Goal: Task Accomplishment & Management: Use online tool/utility

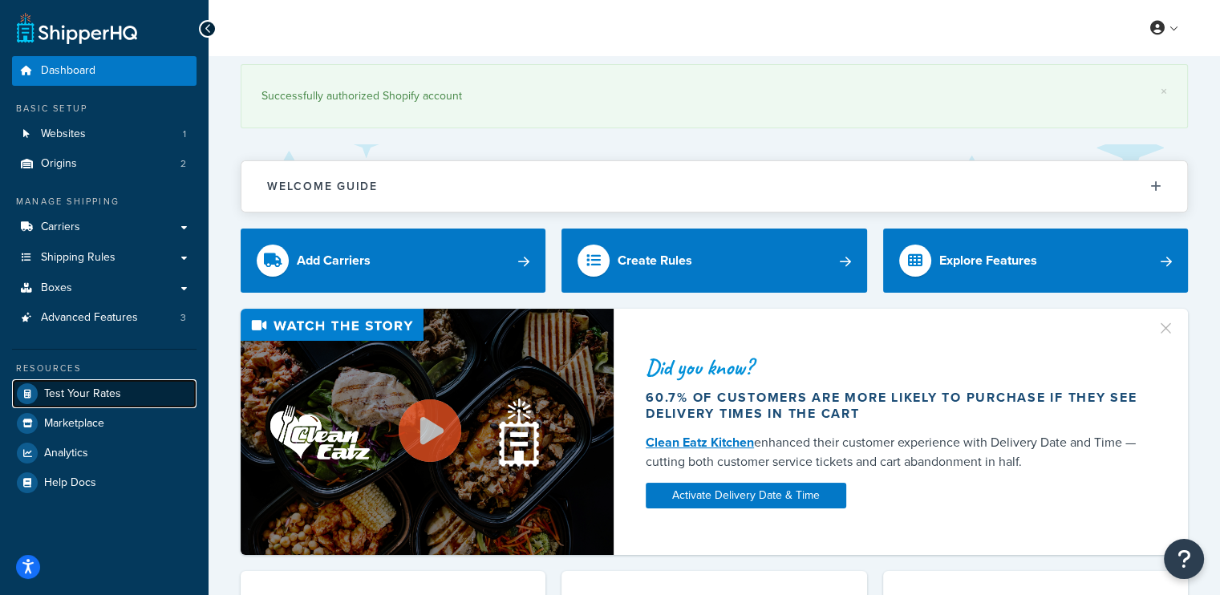
click at [118, 387] on span "Test Your Rates" at bounding box center [82, 394] width 77 height 14
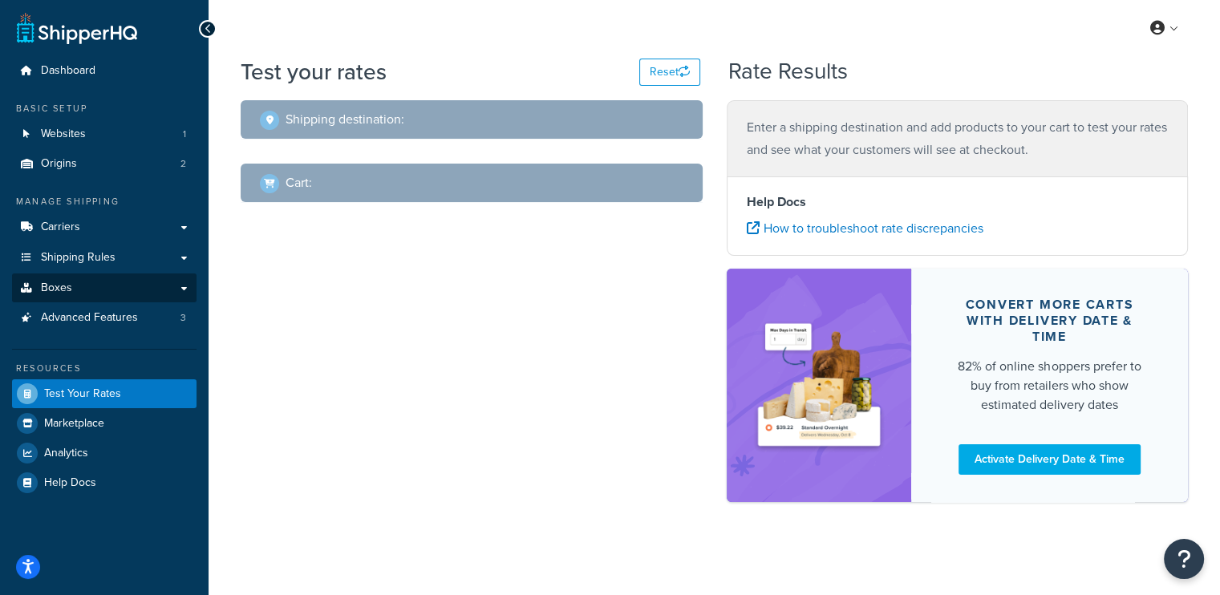
select select "TX"
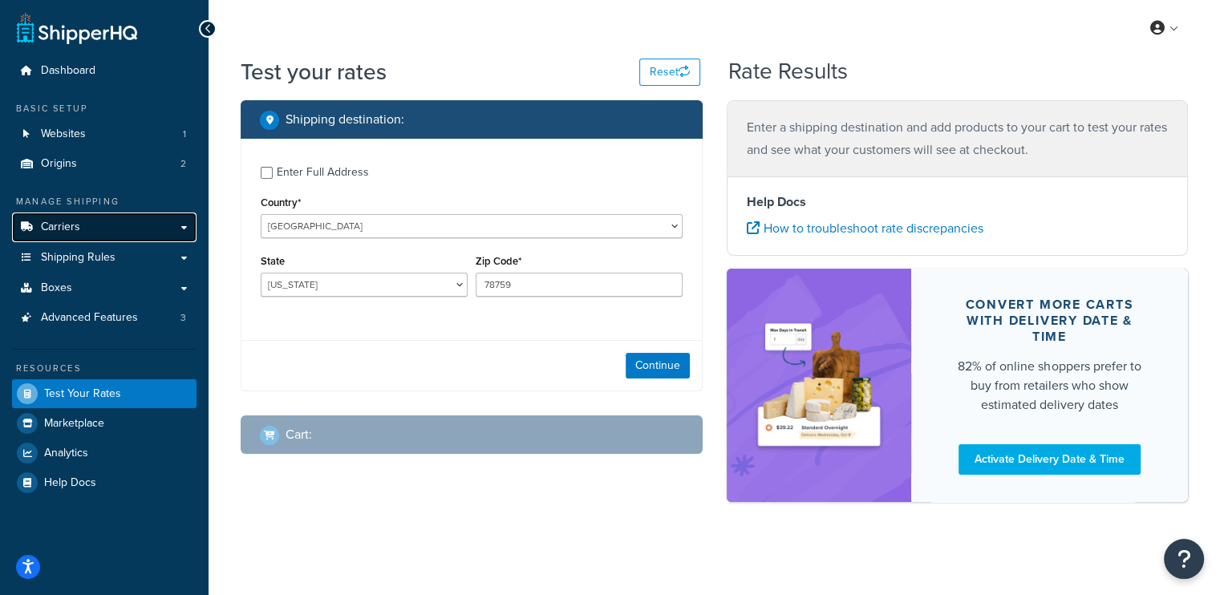
click at [160, 227] on link "Carriers" at bounding box center [104, 228] width 184 height 30
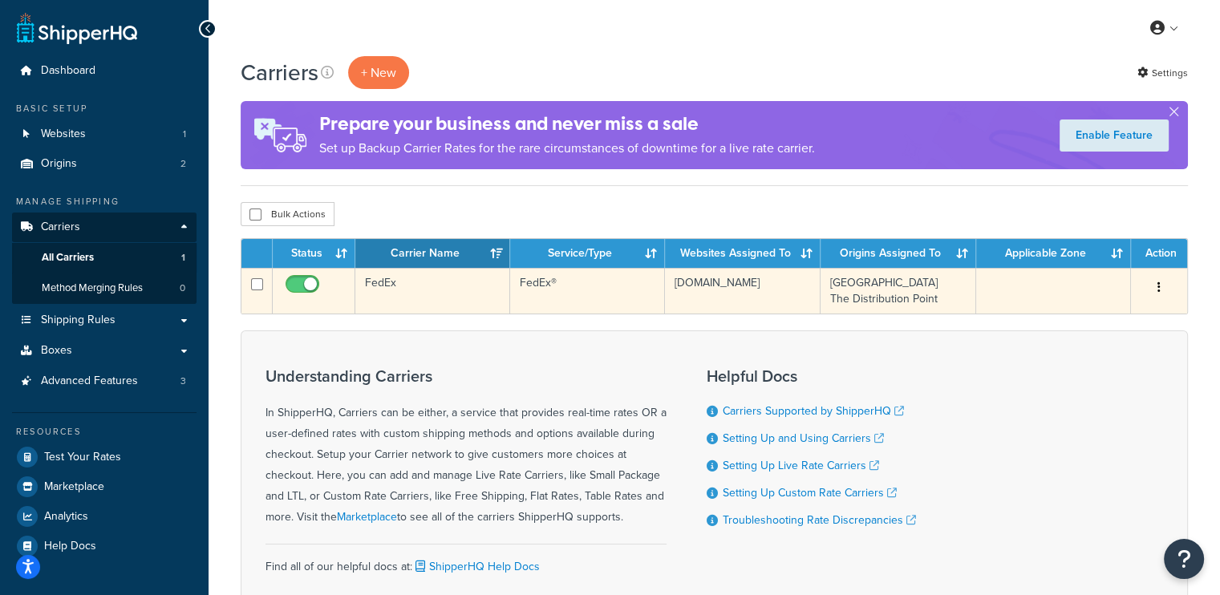
click at [924, 294] on td "Las Vegas Warehouse The Distribution Point" at bounding box center [898, 291] width 156 height 46
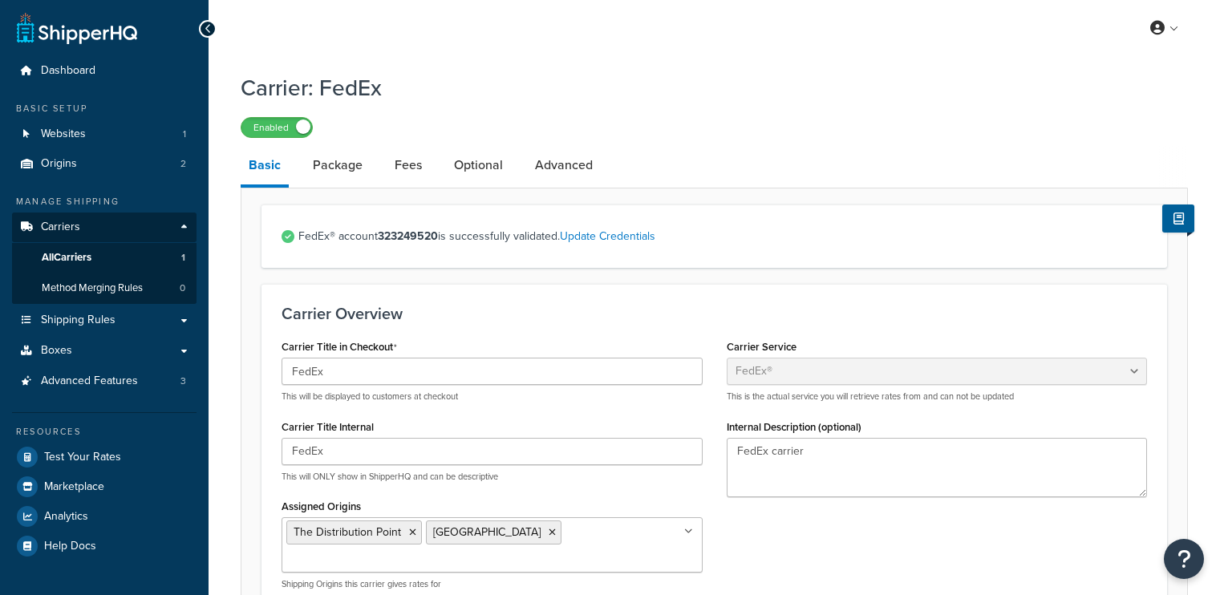
select select "fedEx"
select select "REGULAR_PICKUP"
select select "YOUR_PACKAGING"
click at [82, 65] on span "Dashboard" at bounding box center [68, 71] width 55 height 14
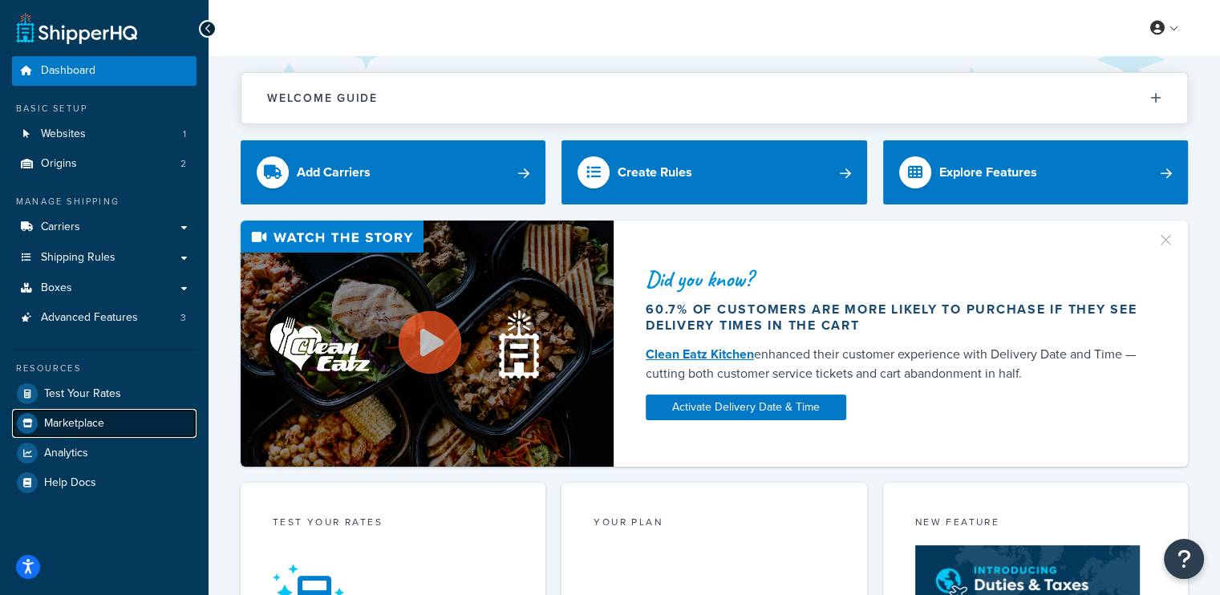
click at [90, 426] on span "Marketplace" at bounding box center [74, 424] width 60 height 14
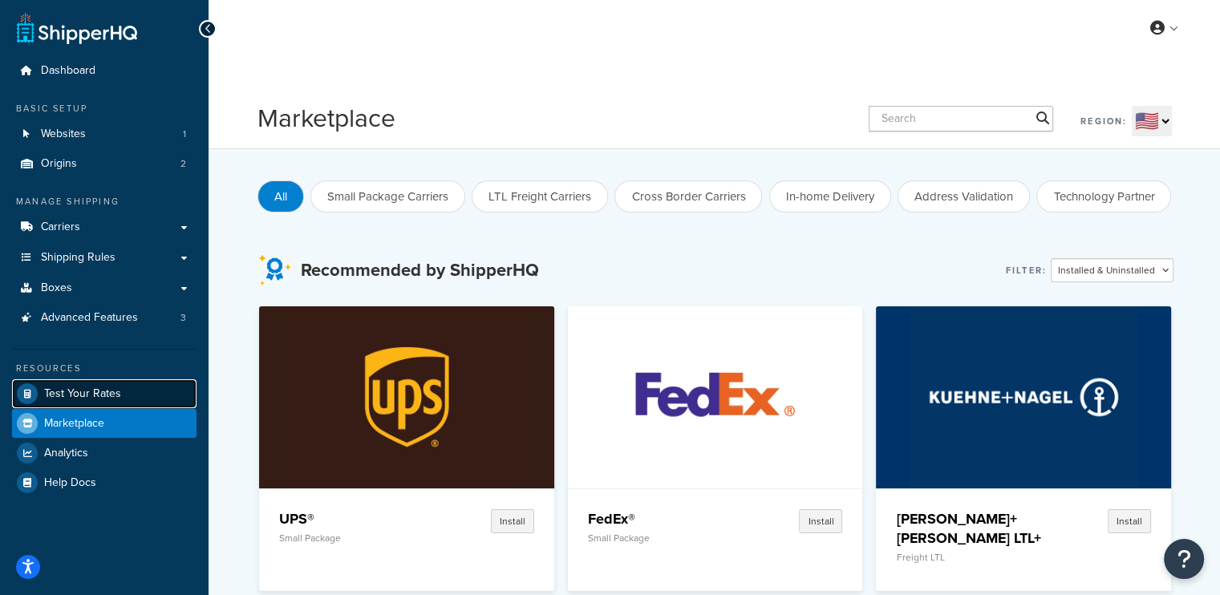
click at [96, 399] on span "Test Your Rates" at bounding box center [82, 394] width 77 height 14
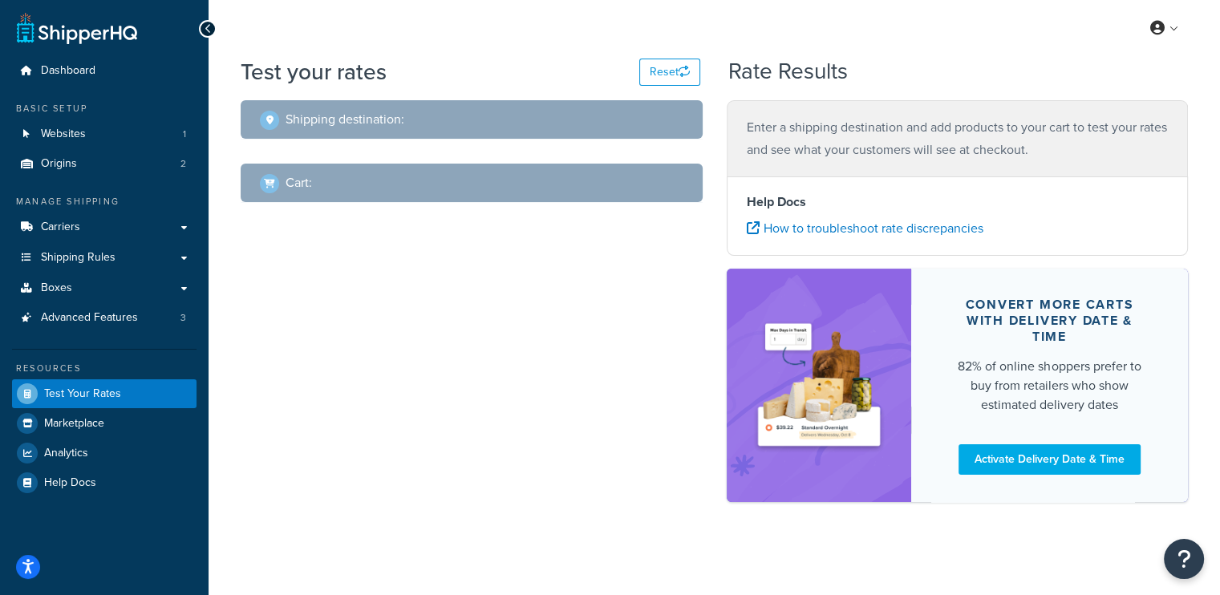
select select "TX"
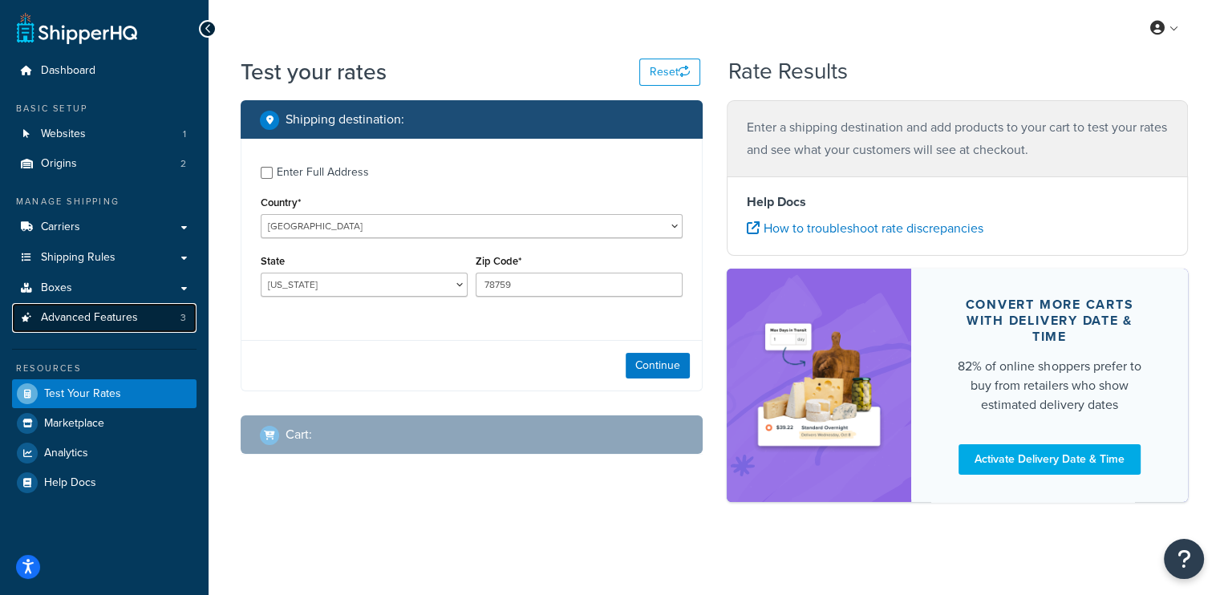
click at [96, 317] on span "Advanced Features" at bounding box center [89, 318] width 97 height 14
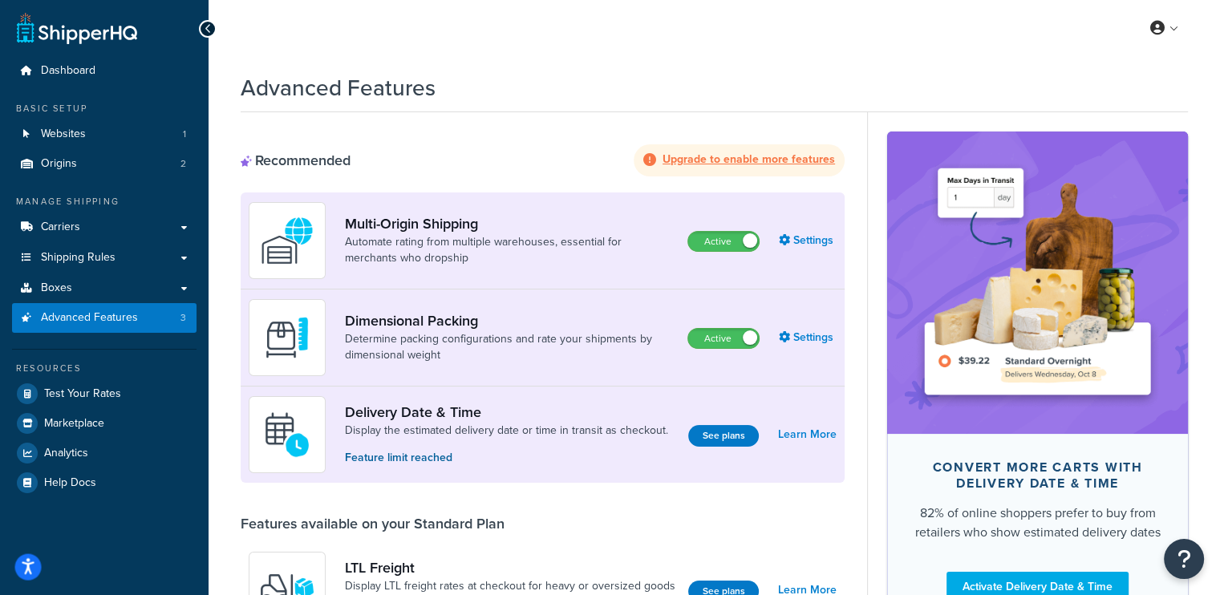
click at [33, 557] on button "Open accessiBe: accessibility options, statement and help" at bounding box center [28, 567] width 26 height 26
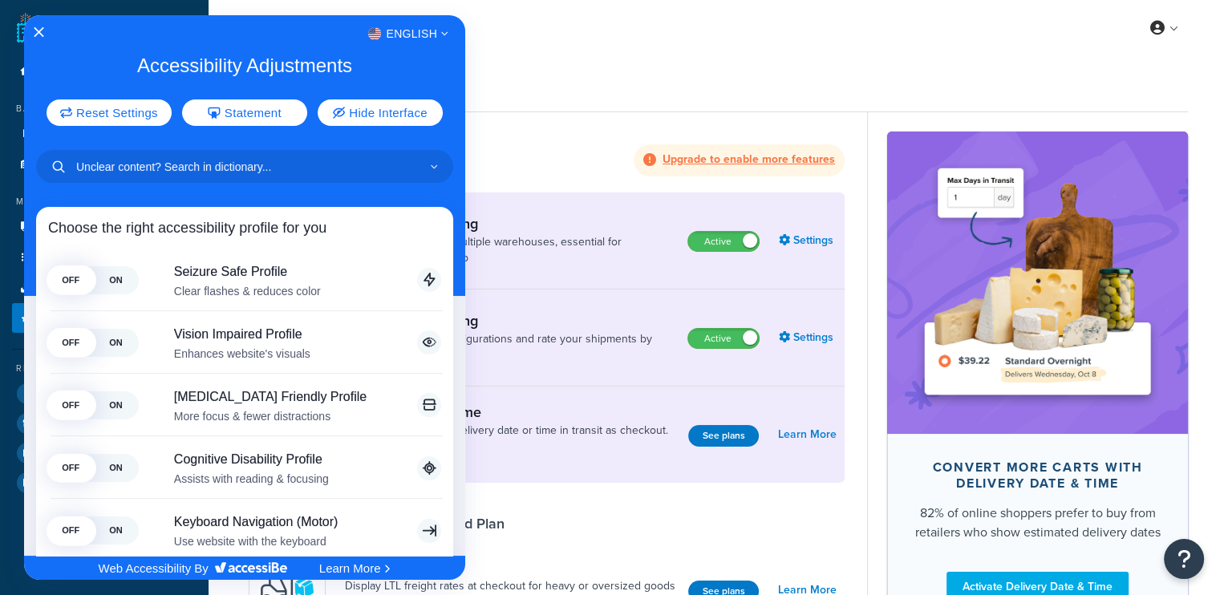
drag, startPoint x: 619, startPoint y: 90, endPoint x: 799, endPoint y: 23, distance: 191.6
click at [619, 91] on div at bounding box center [610, 297] width 1220 height 595
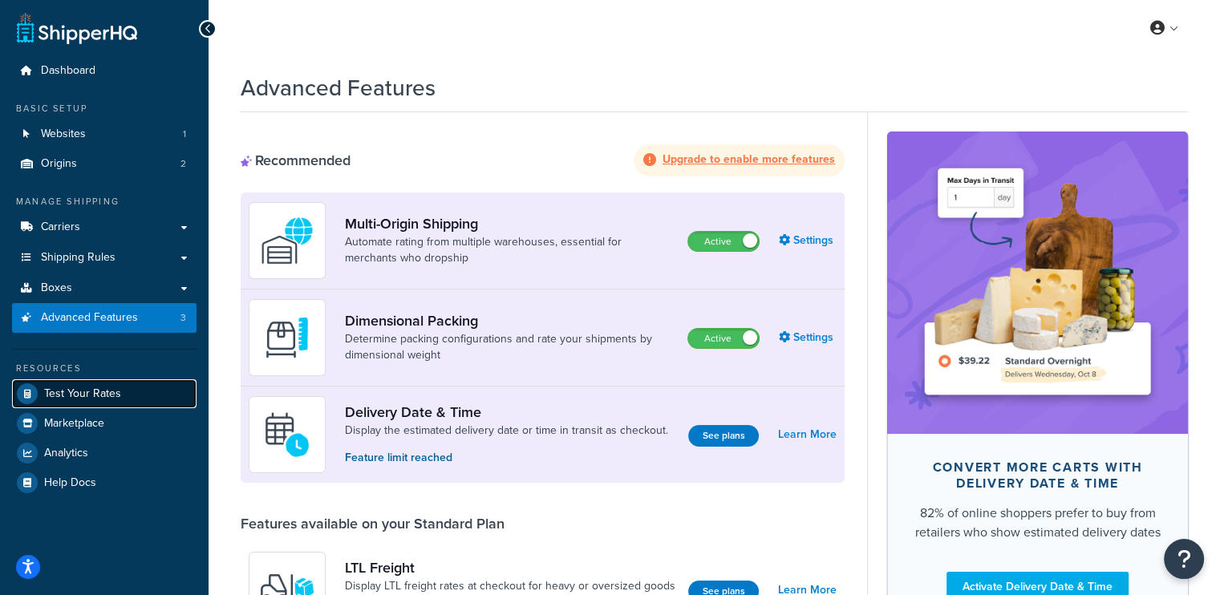
click at [77, 407] on link "Test Your Rates" at bounding box center [104, 393] width 184 height 29
select select "TX"
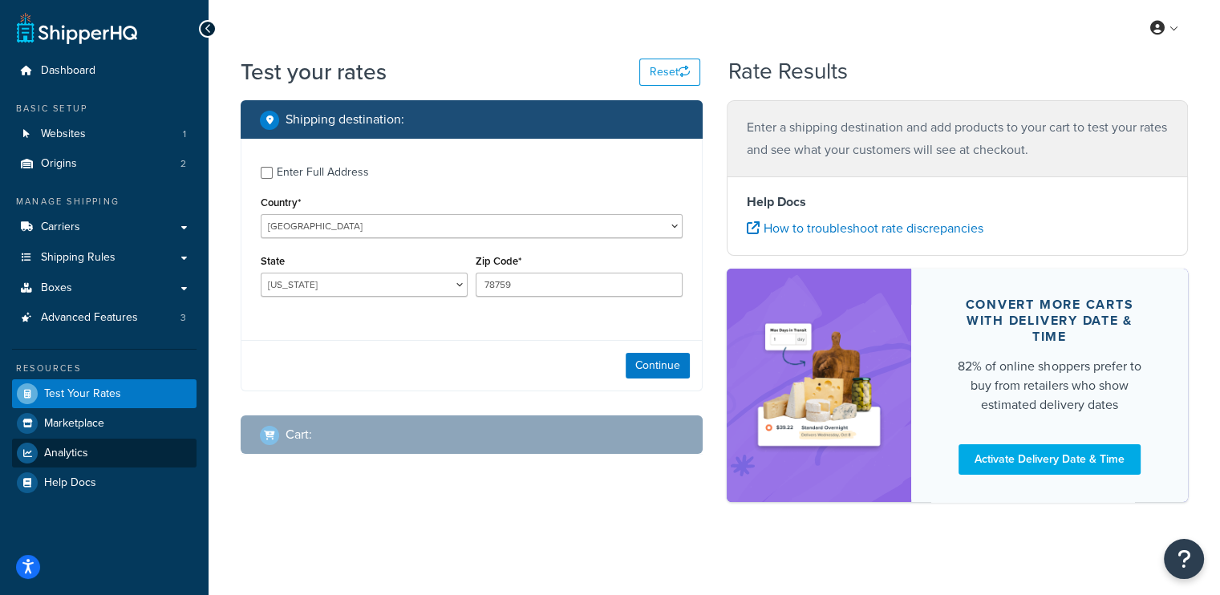
scroll to position [2, 0]
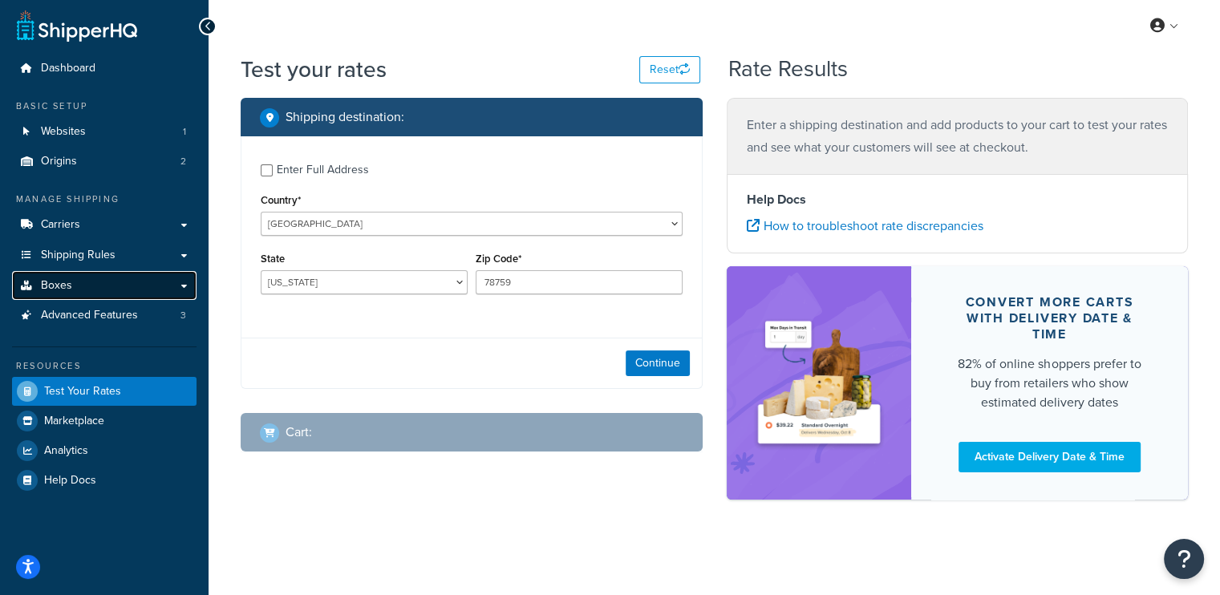
click at [81, 274] on link "Boxes" at bounding box center [104, 286] width 184 height 30
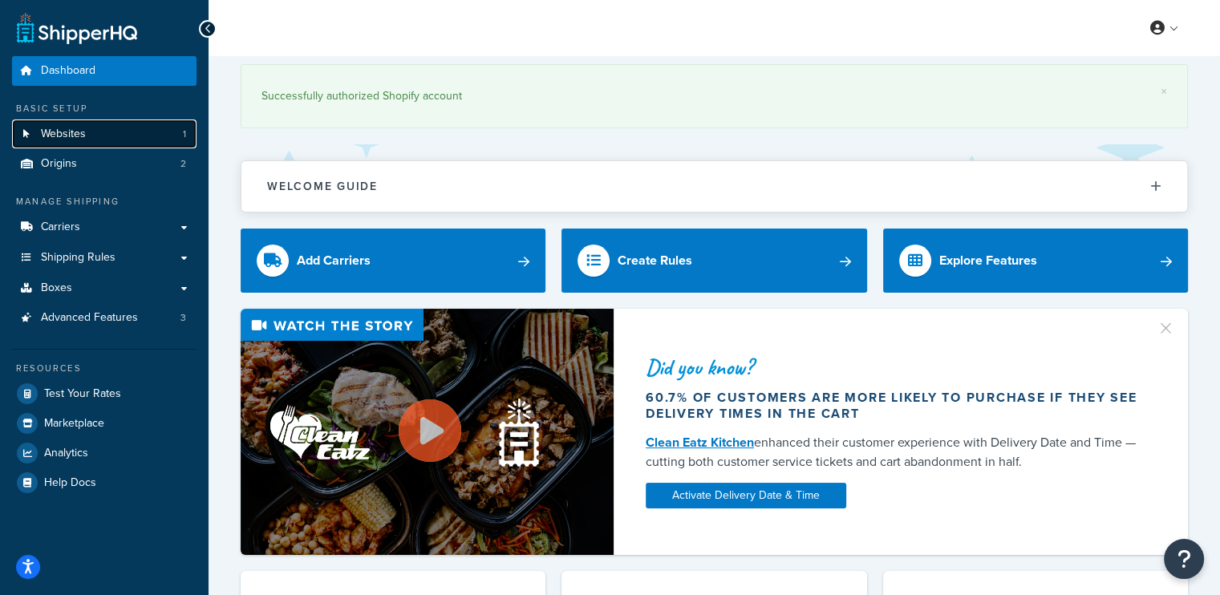
click at [92, 128] on link "Websites 1" at bounding box center [104, 134] width 184 height 30
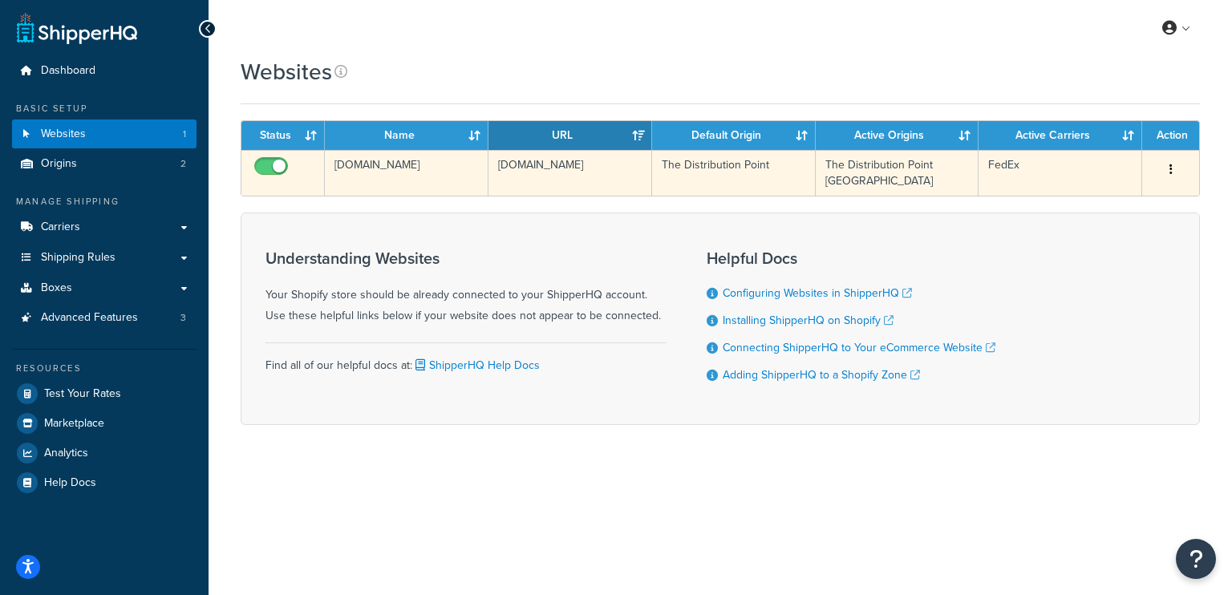
click at [699, 180] on td "The Distribution Point" at bounding box center [734, 173] width 164 height 46
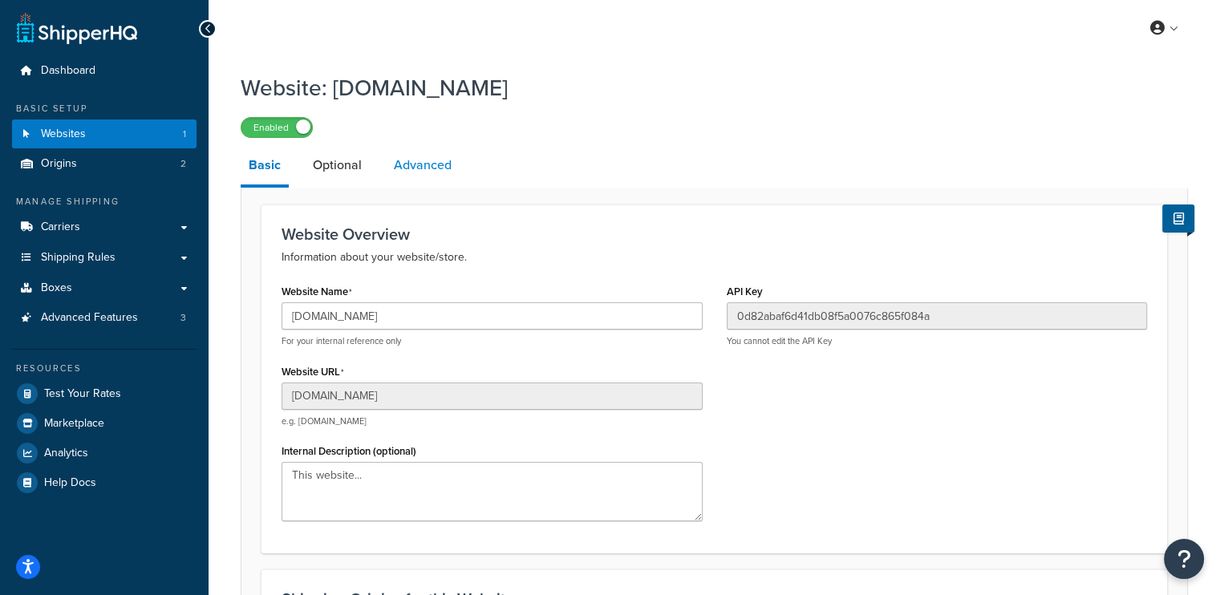
click at [433, 178] on link "Advanced" at bounding box center [423, 165] width 74 height 38
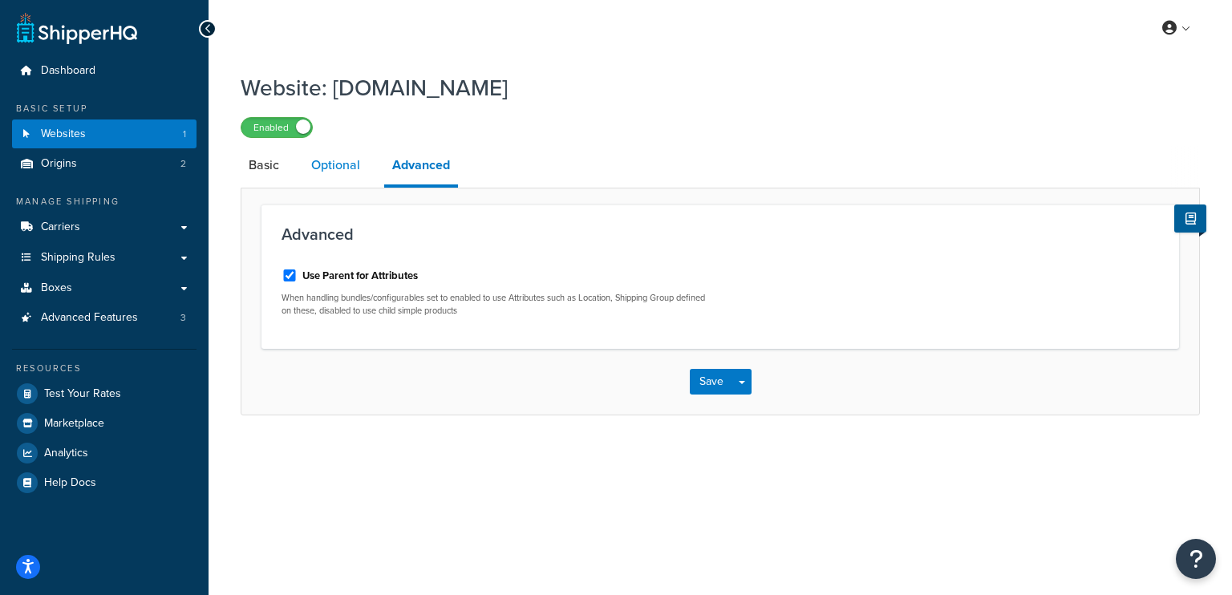
click at [350, 156] on link "Optional" at bounding box center [335, 165] width 65 height 38
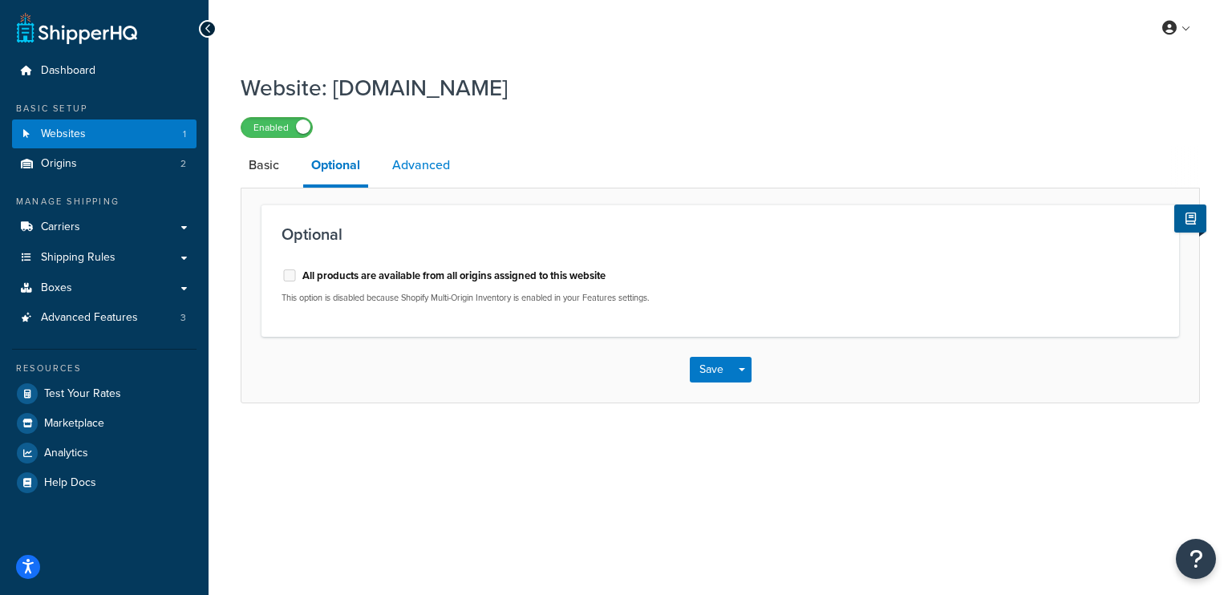
click at [423, 167] on link "Advanced" at bounding box center [421, 165] width 74 height 38
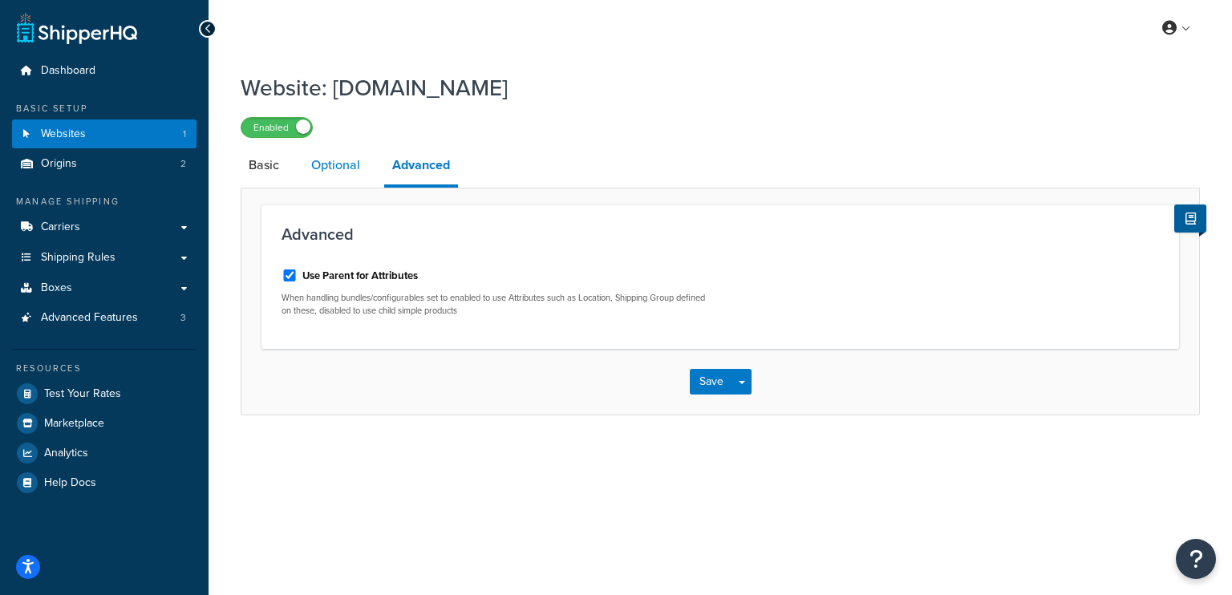
click at [346, 173] on link "Optional" at bounding box center [335, 165] width 65 height 38
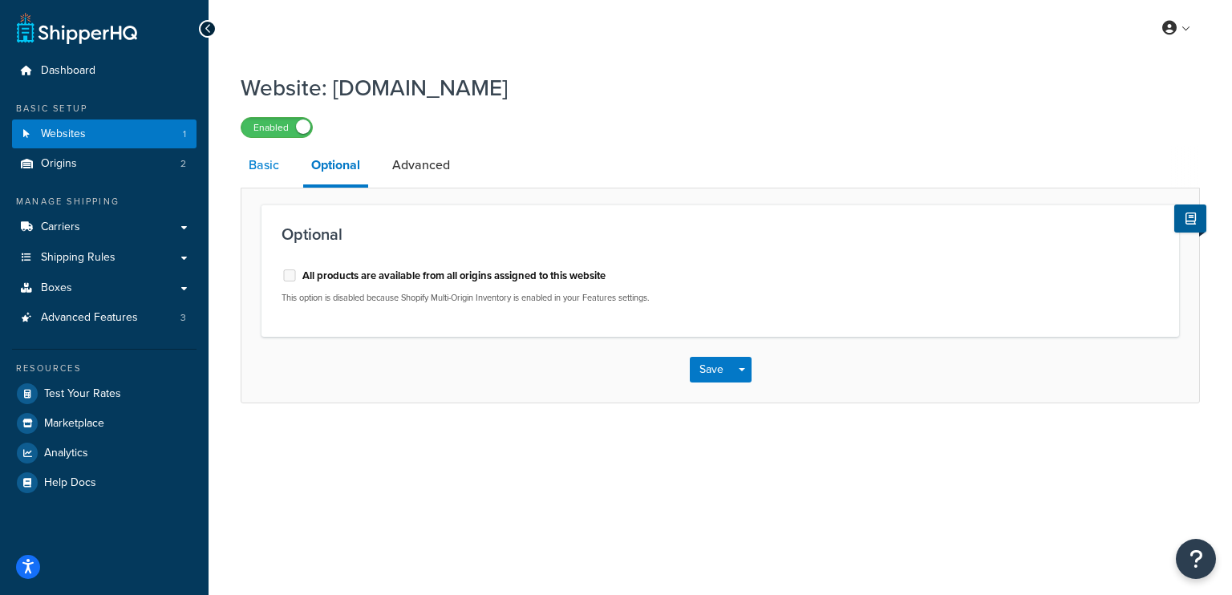
click at [249, 171] on link "Basic" at bounding box center [264, 165] width 47 height 38
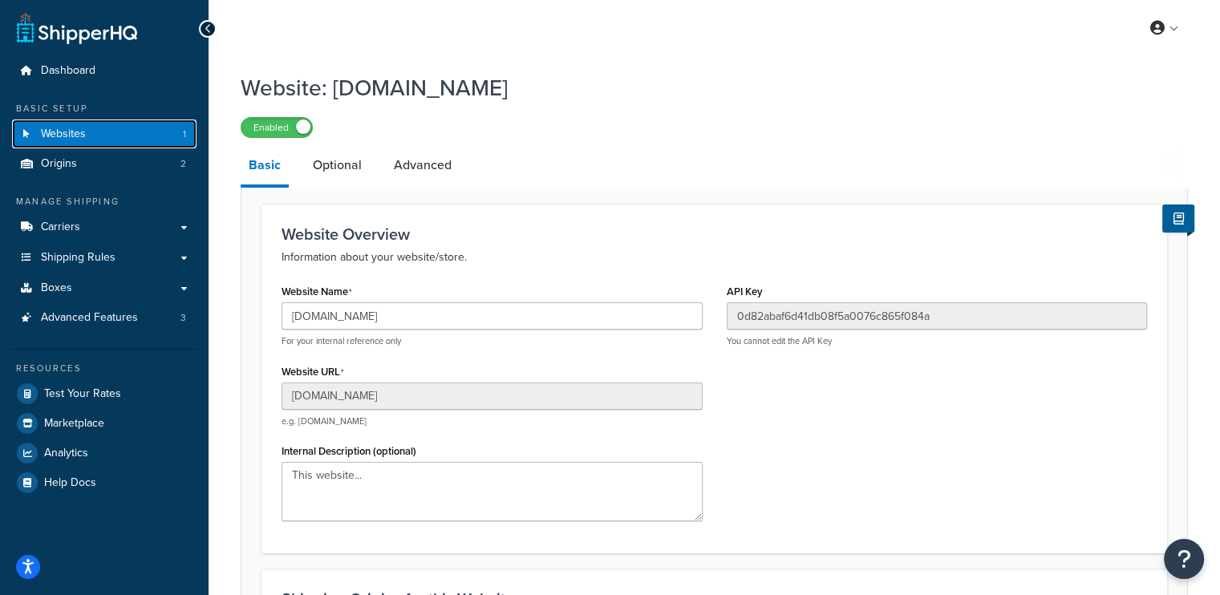
click at [102, 127] on link "Websites 1" at bounding box center [104, 134] width 184 height 30
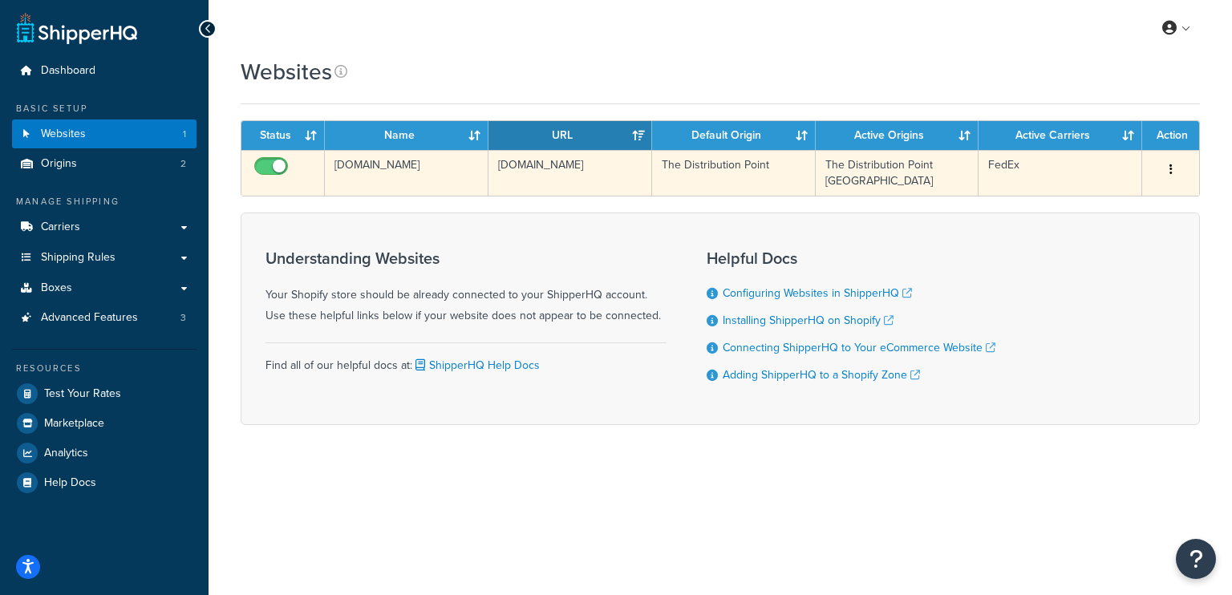
click at [1169, 164] on icon "button" at bounding box center [1170, 169] width 3 height 11
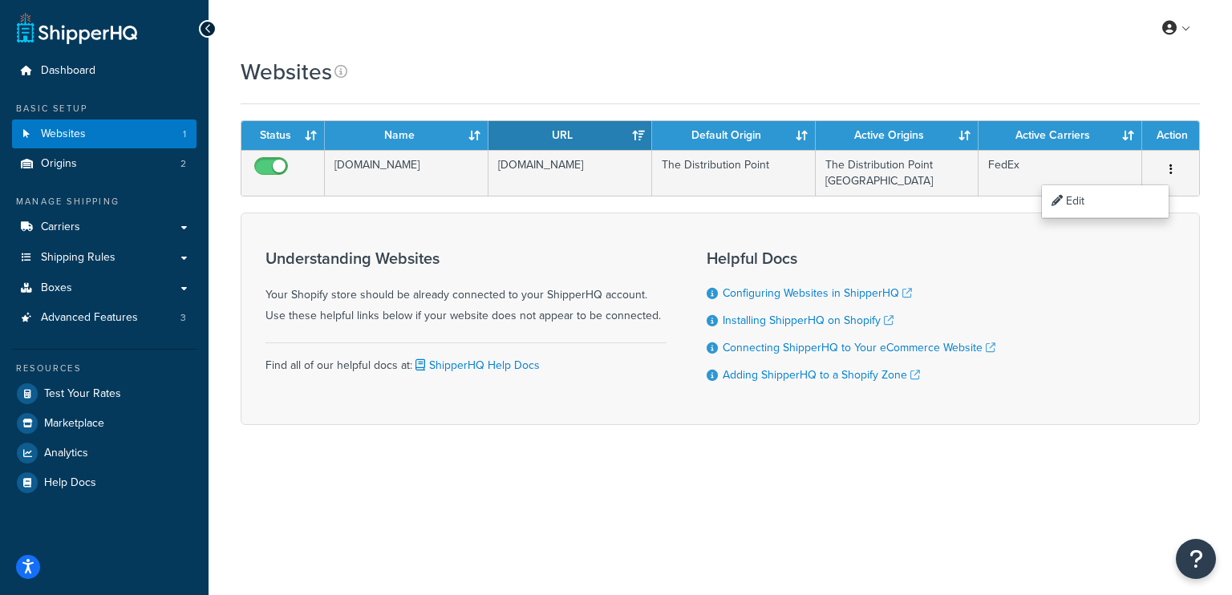
click at [1090, 307] on div "Understanding Websites Your Shopify store should be already connected to your S…" at bounding box center [720, 319] width 959 height 213
click at [792, 345] on link "Connecting ShipperHQ to Your eCommerce Website" at bounding box center [859, 347] width 273 height 17
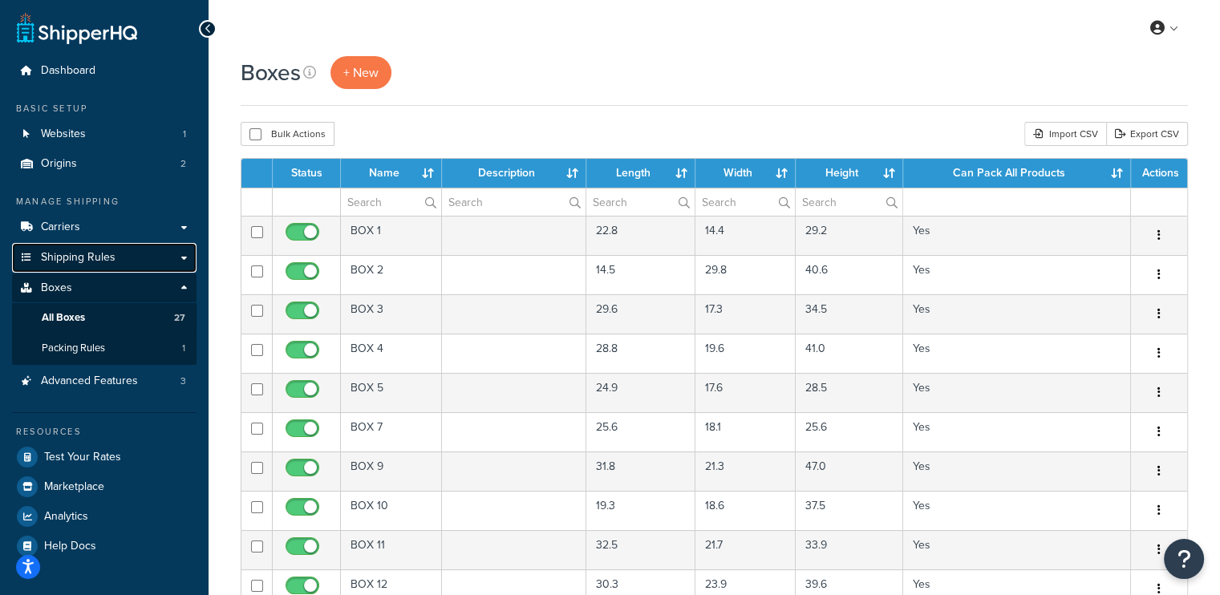
click at [180, 265] on link "Shipping Rules" at bounding box center [104, 258] width 184 height 30
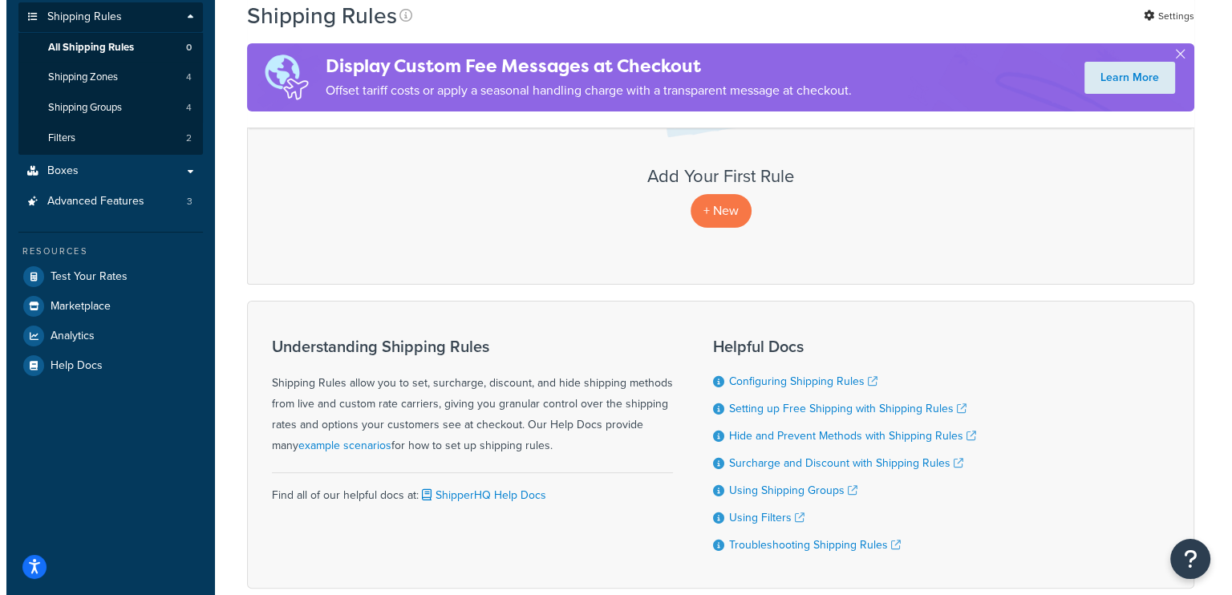
scroll to position [88, 0]
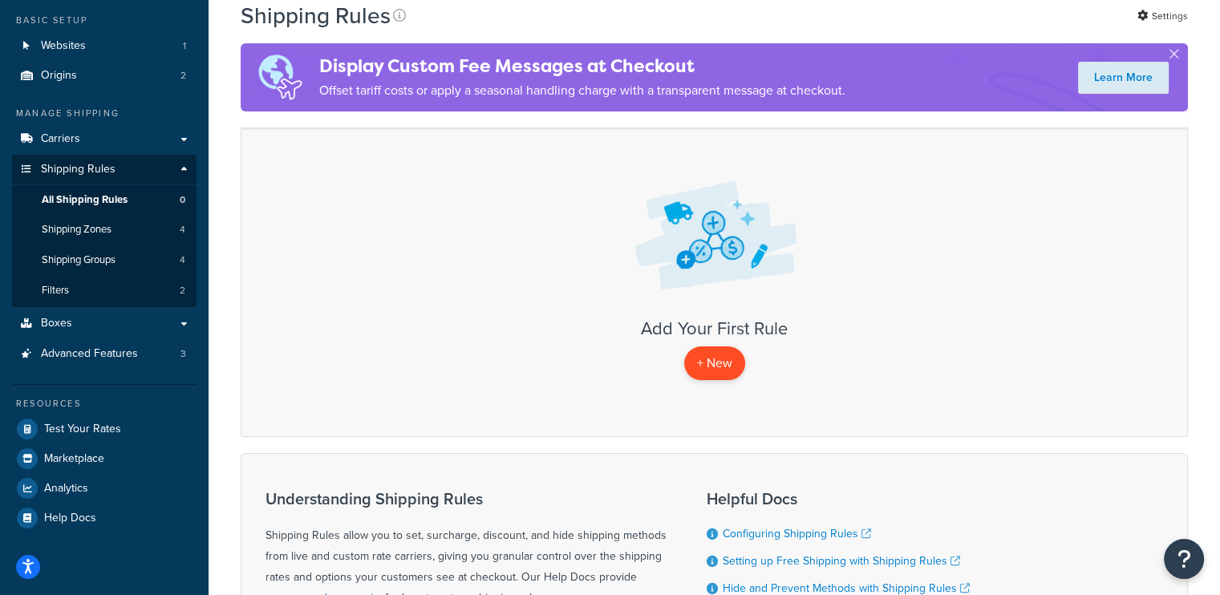
click at [720, 377] on p "+ New" at bounding box center [714, 362] width 61 height 33
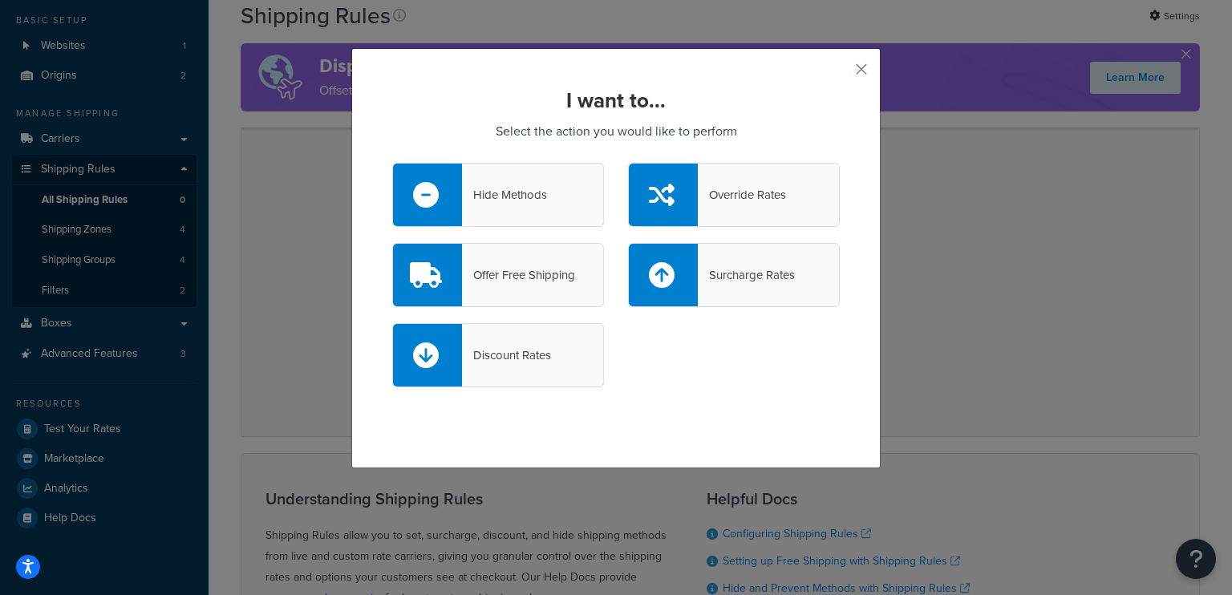
click at [500, 190] on div "Hide Methods" at bounding box center [504, 195] width 85 height 22
click at [0, 0] on input "Hide Methods" at bounding box center [0, 0] width 0 height 0
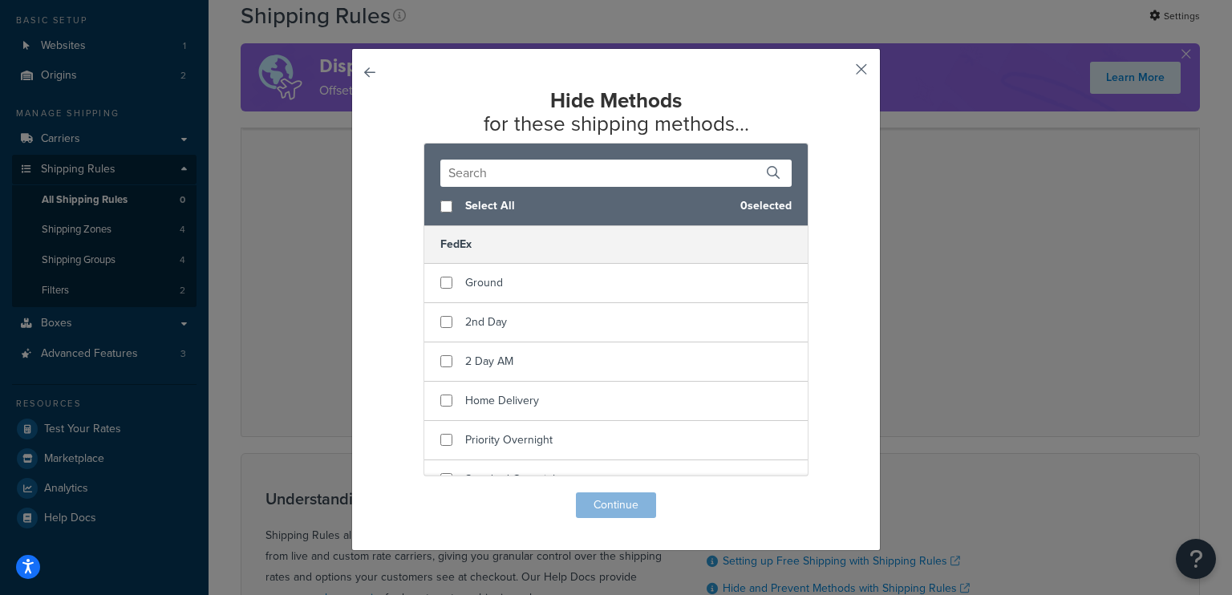
click at [840, 73] on button "button" at bounding box center [838, 75] width 4 height 4
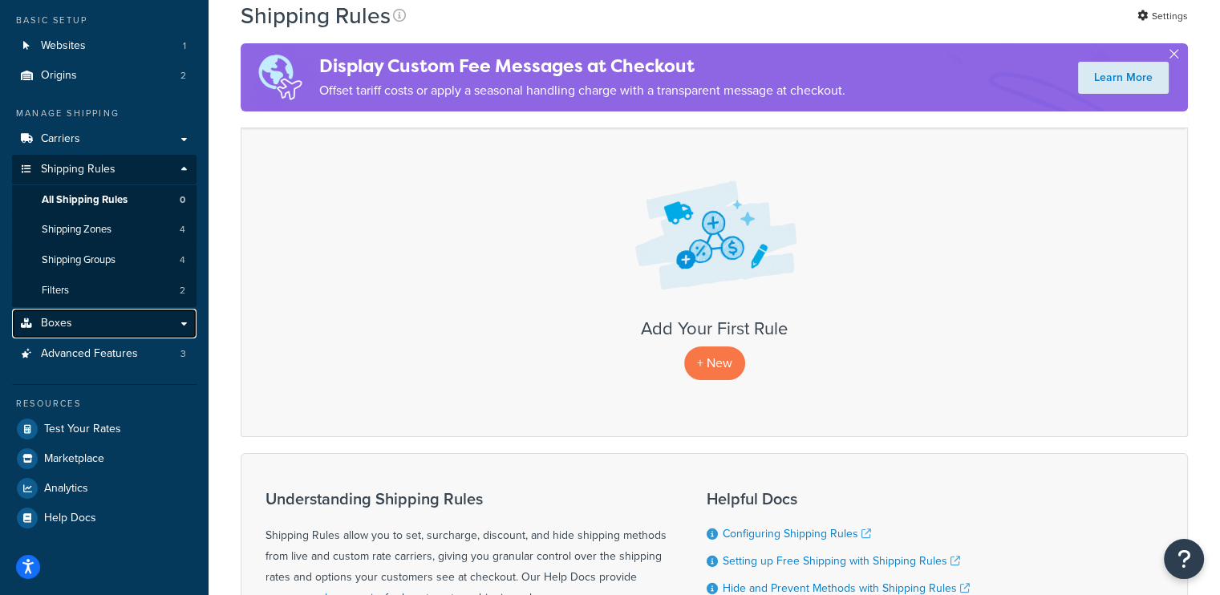
click at [124, 318] on link "Boxes" at bounding box center [104, 324] width 184 height 30
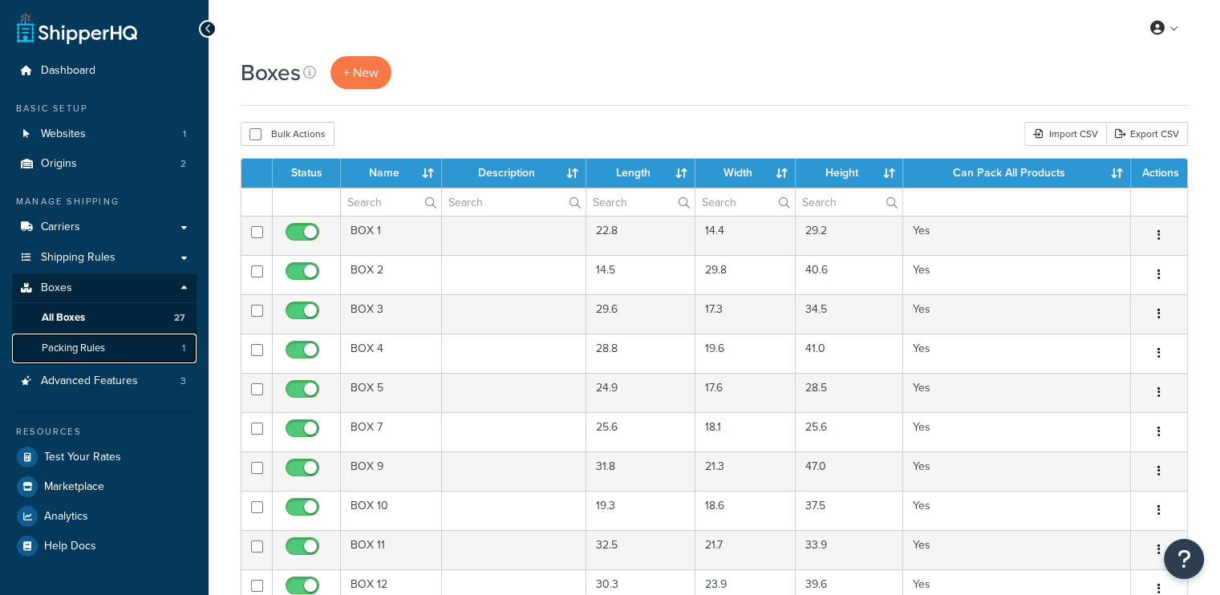
click at [128, 340] on link "Packing Rules 1" at bounding box center [104, 349] width 184 height 30
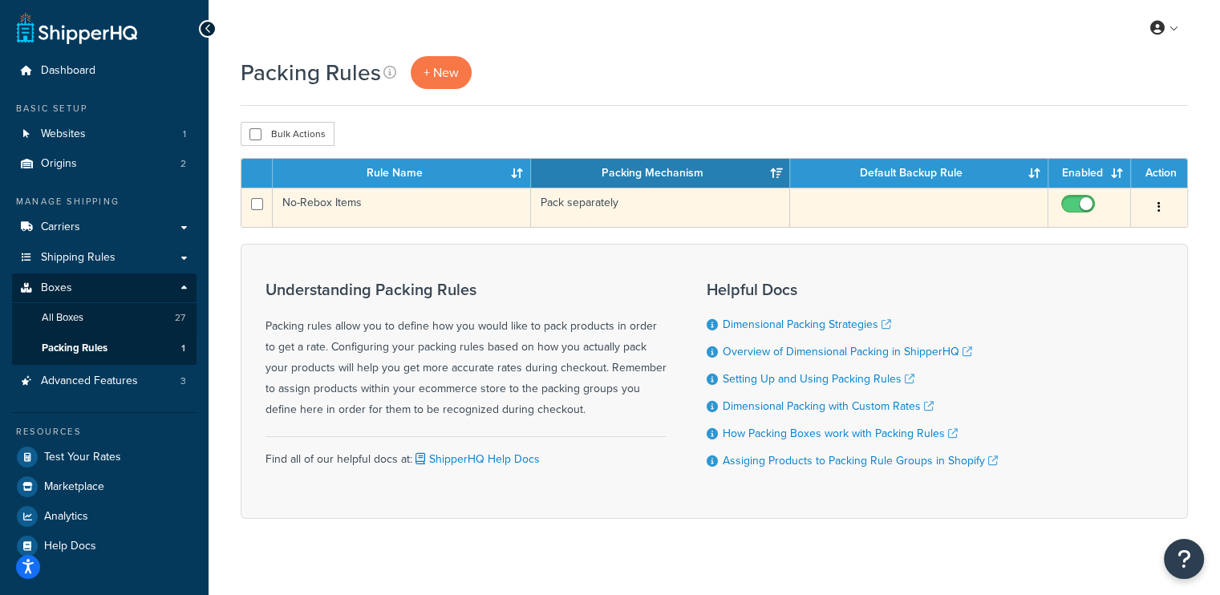
click at [508, 202] on td "No-Rebox Items" at bounding box center [402, 207] width 258 height 39
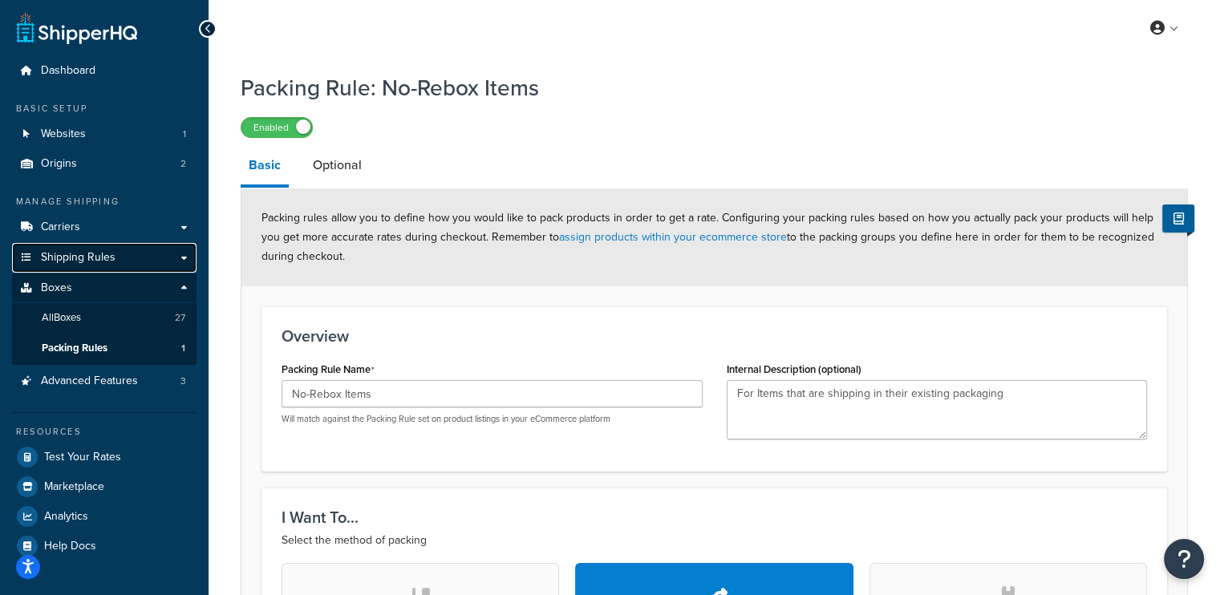
click at [78, 255] on span "Shipping Rules" at bounding box center [78, 258] width 75 height 14
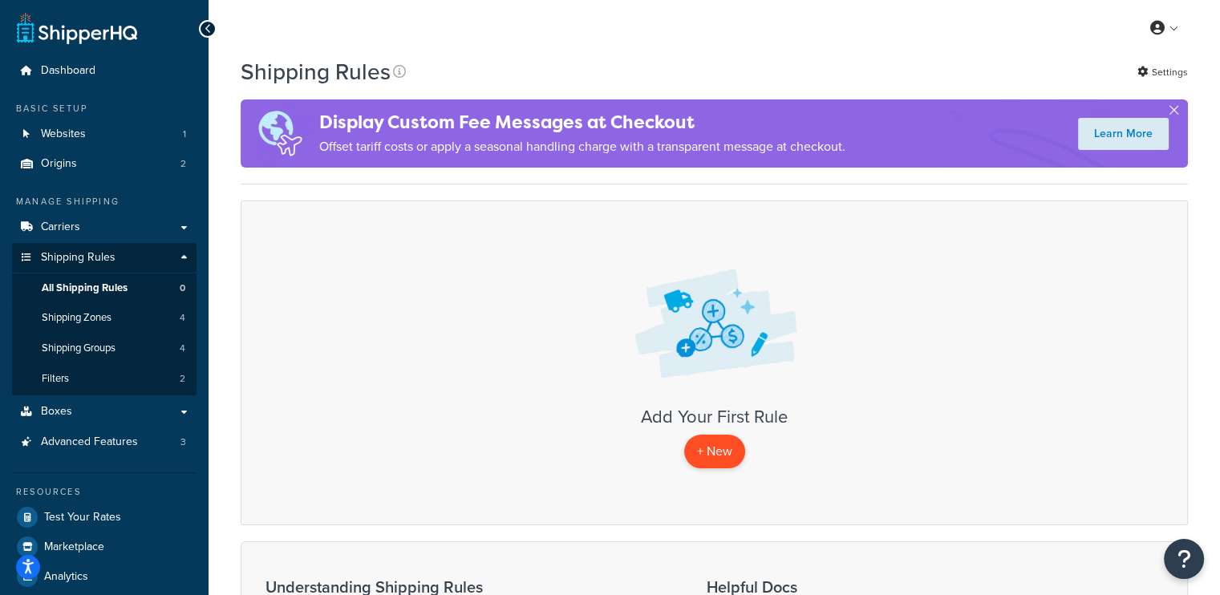
click at [711, 448] on p "+ New" at bounding box center [714, 451] width 61 height 33
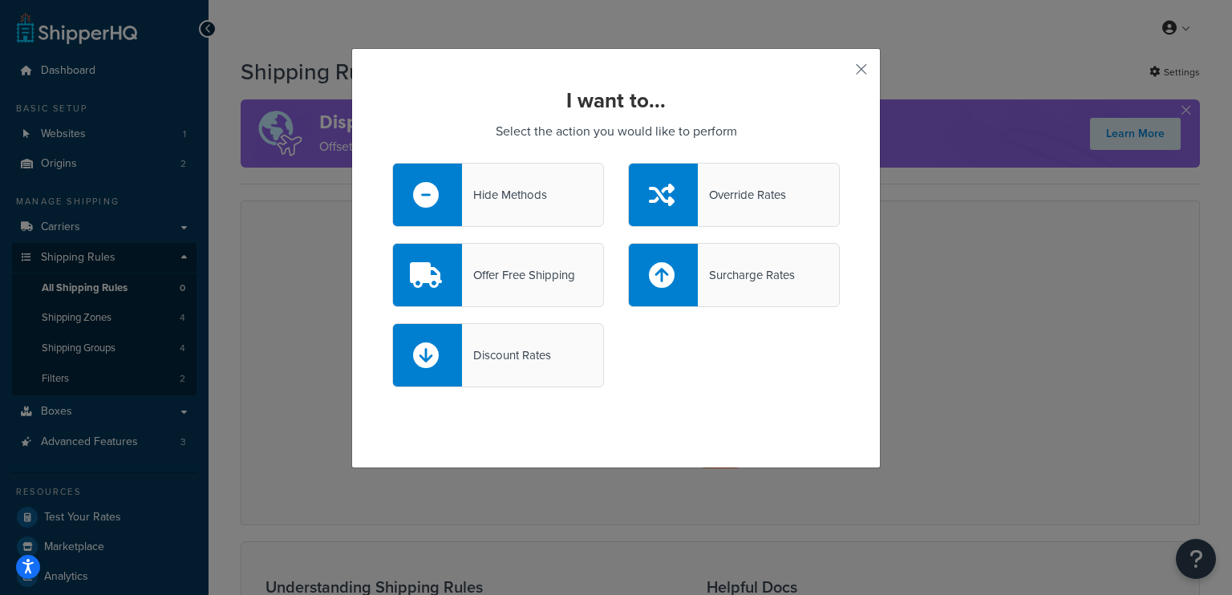
click at [520, 195] on div "Hide Methods" at bounding box center [504, 195] width 85 height 22
click at [0, 0] on input "Hide Methods" at bounding box center [0, 0] width 0 height 0
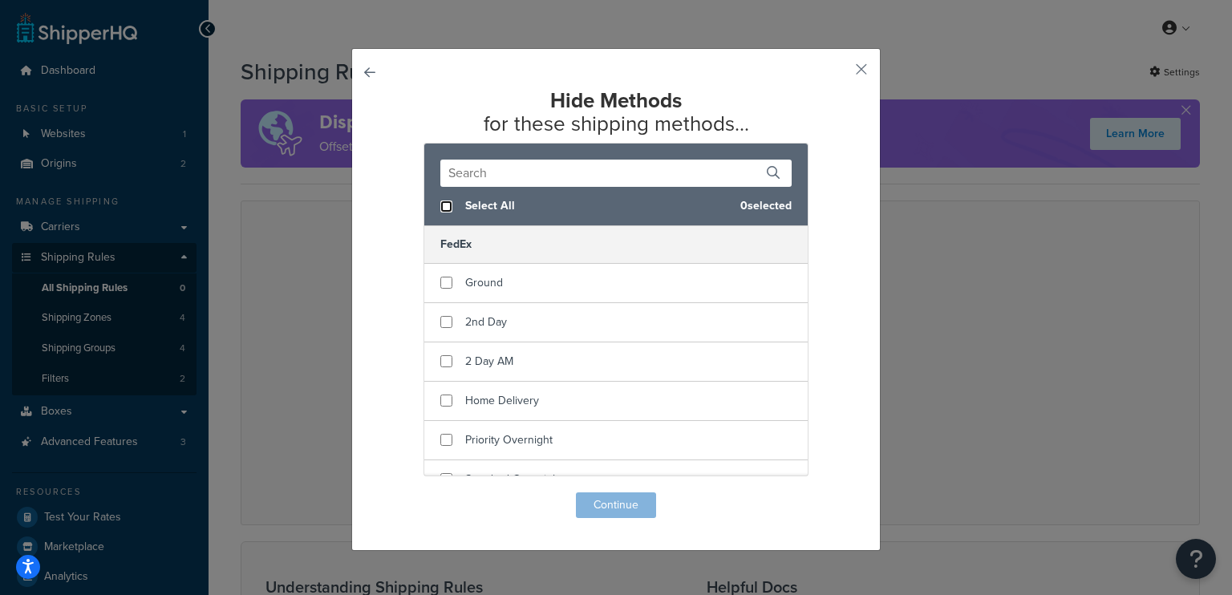
click at [441, 208] on input "checkbox" at bounding box center [446, 206] width 12 height 12
checkbox input "true"
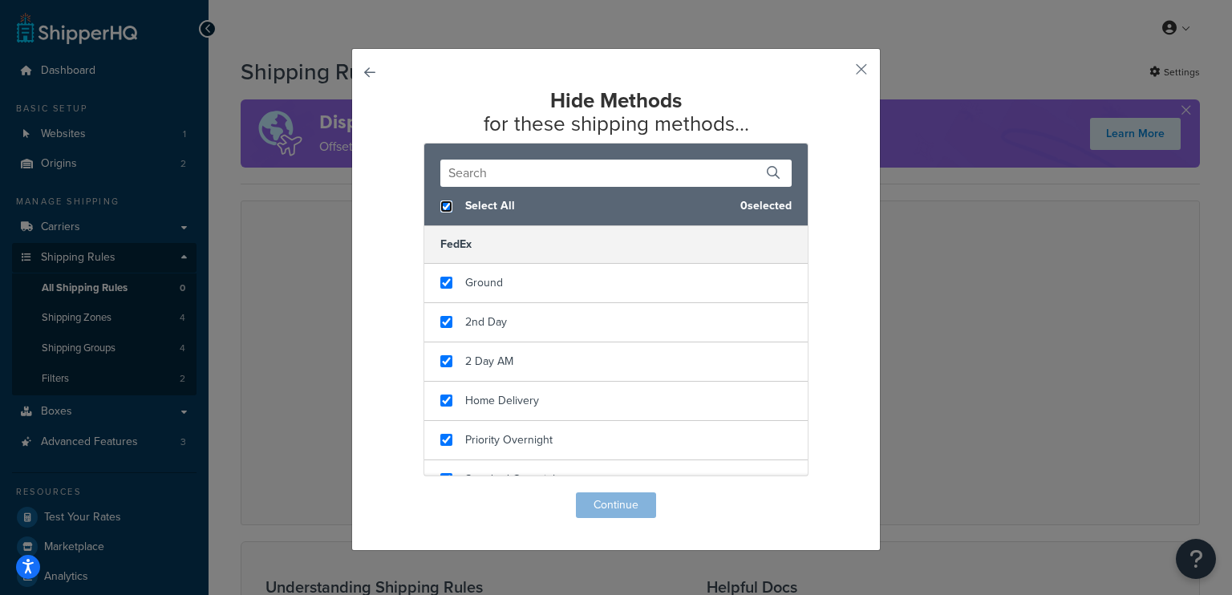
checkbox input "true"
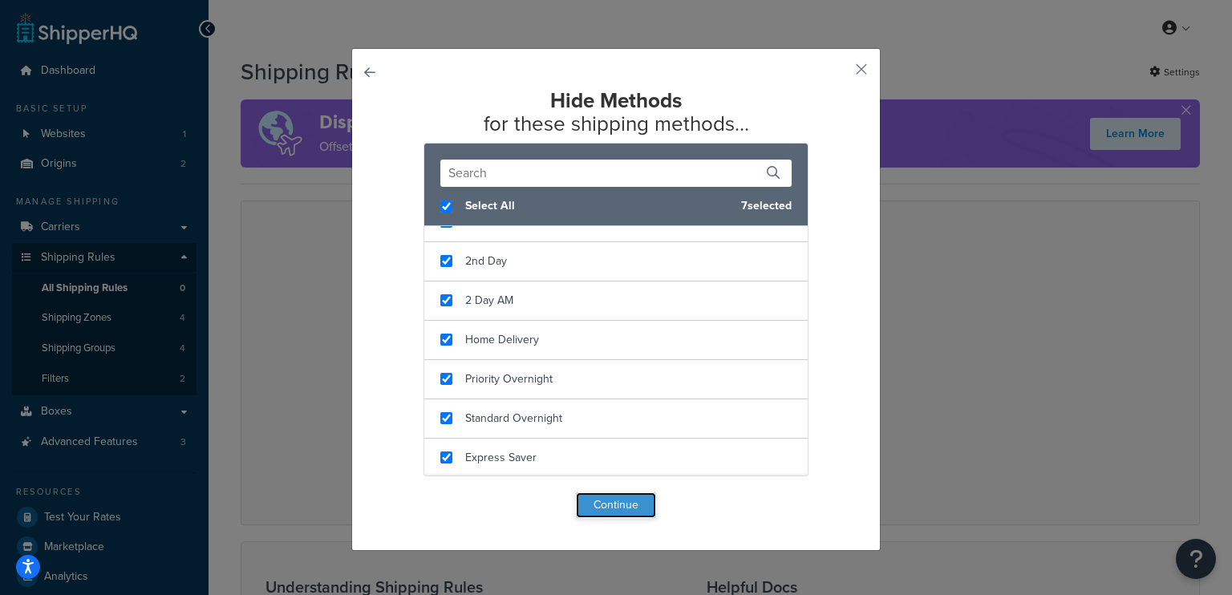
click at [603, 500] on button "Continue" at bounding box center [616, 505] width 80 height 26
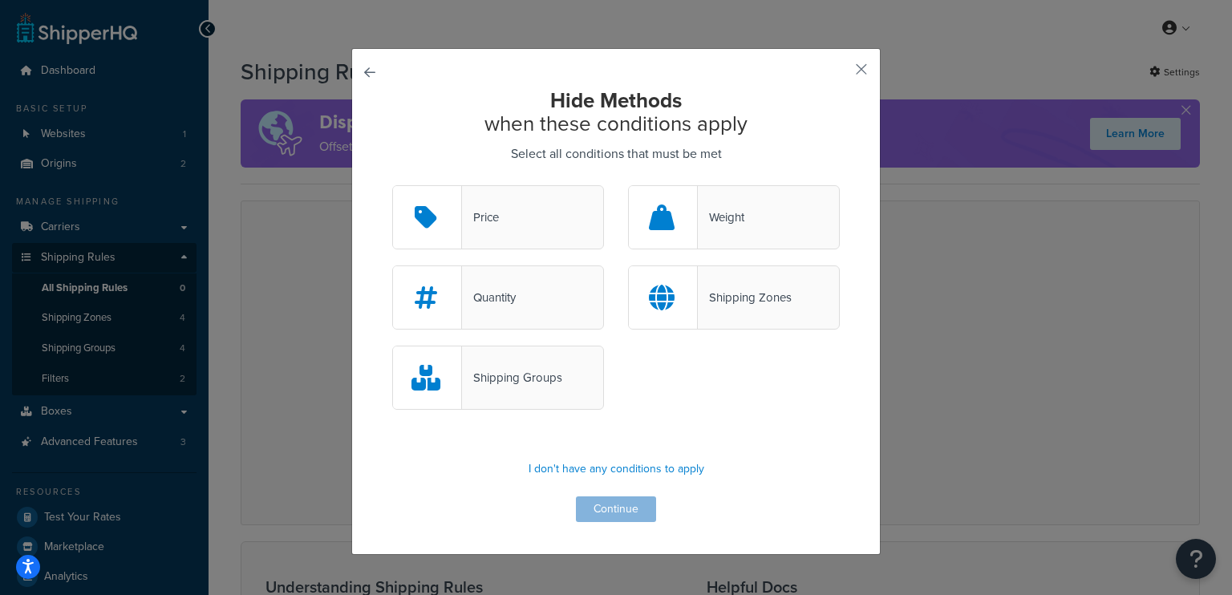
click at [676, 224] on div at bounding box center [663, 217] width 69 height 63
click at [0, 0] on input "Weight" at bounding box center [0, 0] width 0 height 0
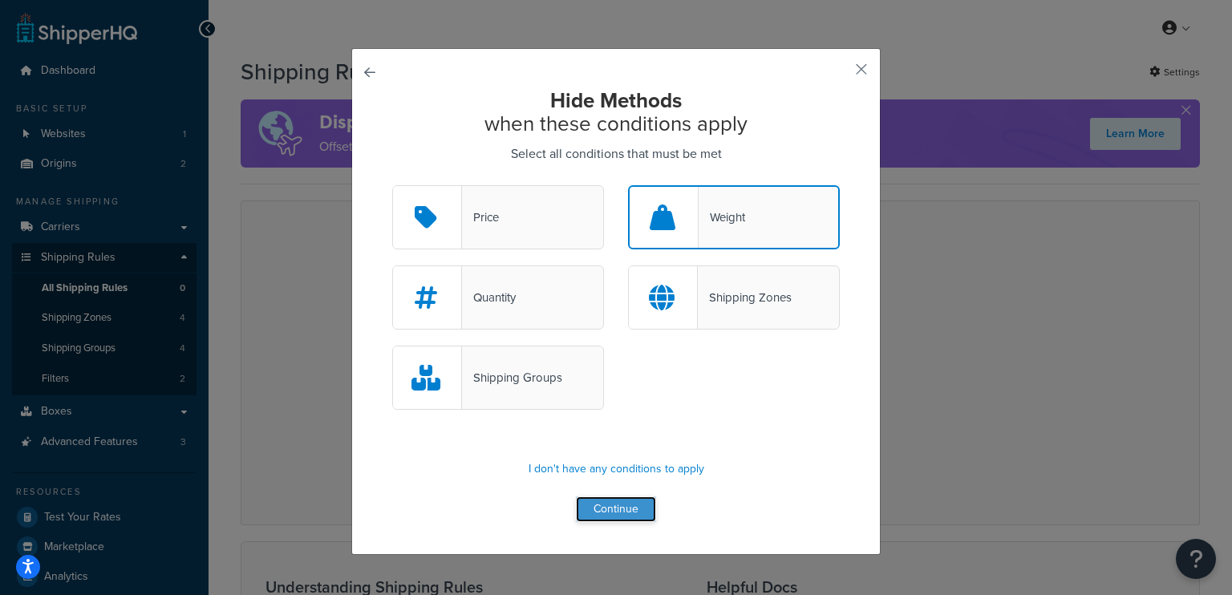
click at [609, 515] on button "Continue" at bounding box center [616, 509] width 80 height 26
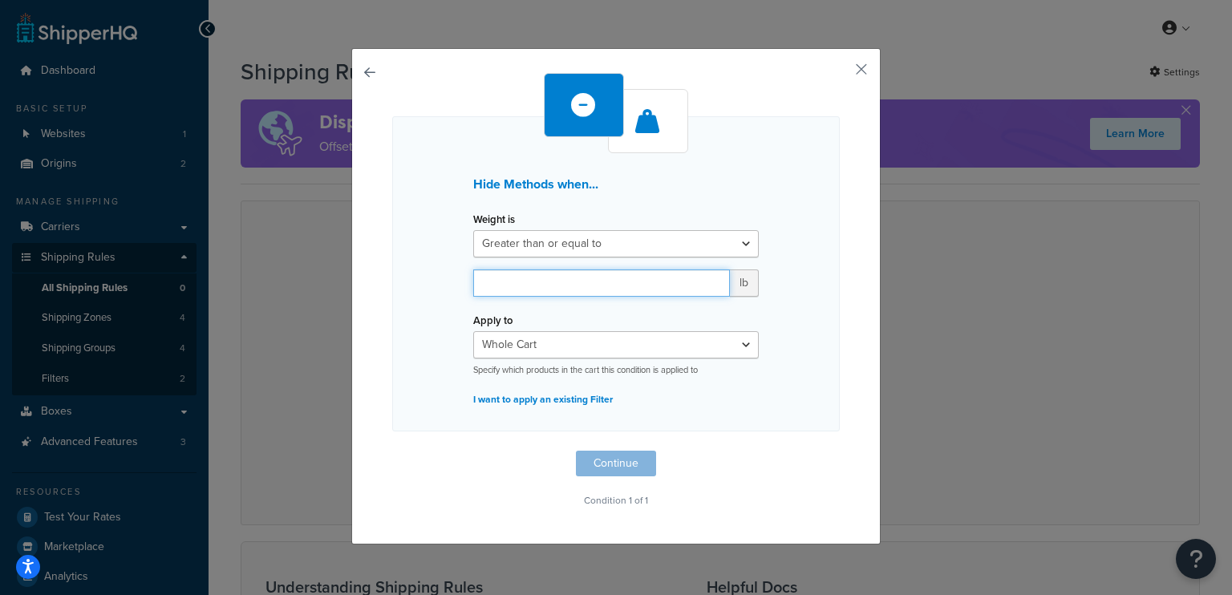
click at [602, 287] on input "number" at bounding box center [601, 282] width 257 height 27
type input "130"
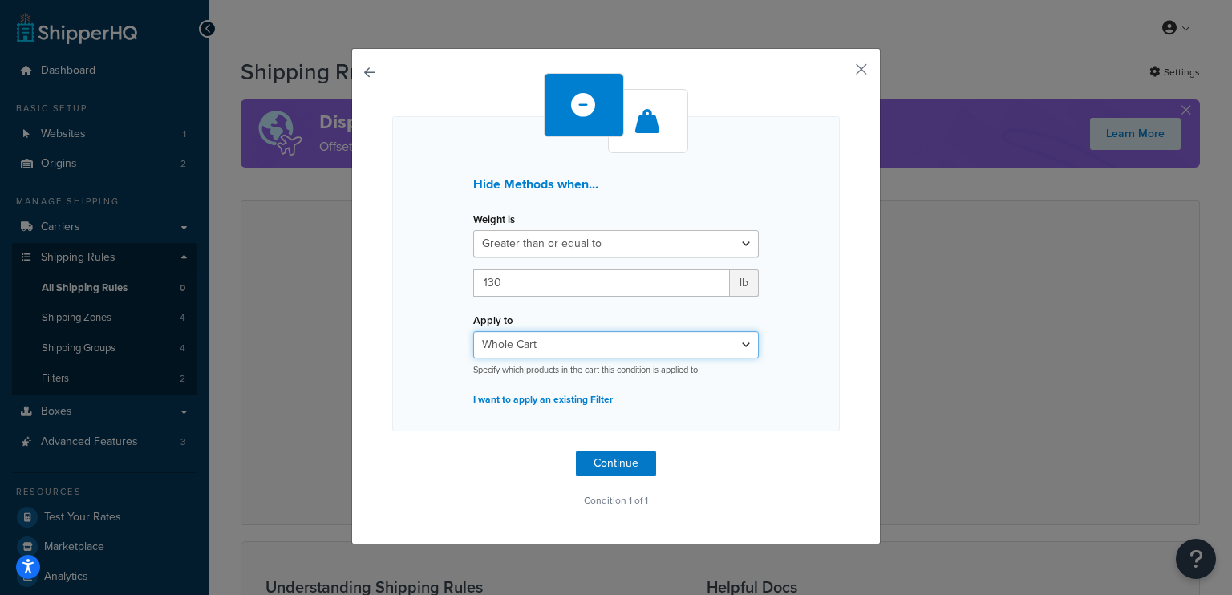
click at [658, 344] on select "Whole Cart Everything in Shipping Group Everything at Origin Each Item within S…" at bounding box center [615, 344] width 285 height 27
select select "ITEM"
click at [473, 331] on select "Whole Cart Everything in Shipping Group Everything at Origin Each Item within S…" at bounding box center [615, 344] width 285 height 27
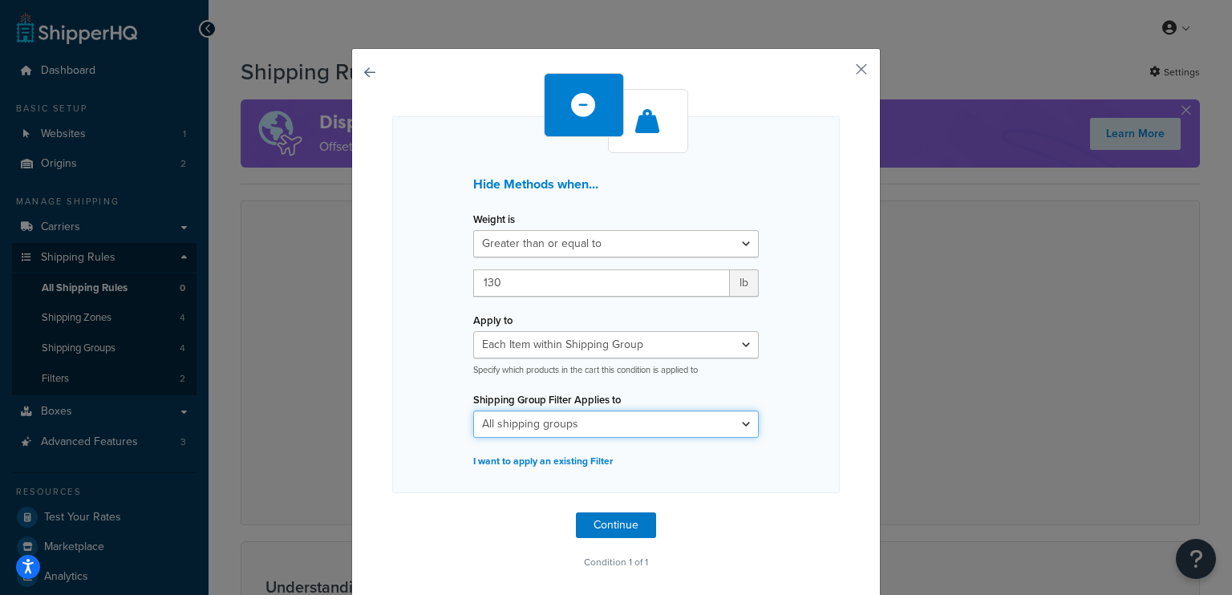
click at [603, 428] on select "All shipping groups Large Medium Small All Products not assigned to a Shipping …" at bounding box center [615, 424] width 285 height 27
click at [609, 435] on select "All shipping groups Large Medium Small All Products not assigned to a Shipping …" at bounding box center [615, 424] width 285 height 27
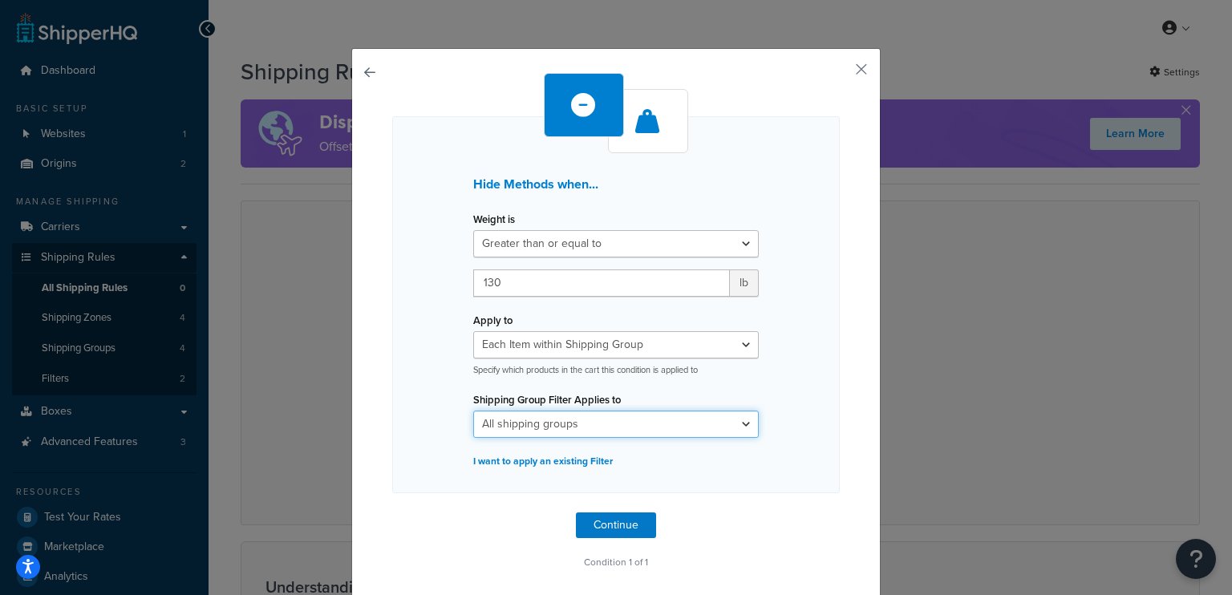
select select "302159"
click at [473, 411] on select "All shipping groups Large Medium Small All Products not assigned to a Shipping …" at bounding box center [615, 424] width 285 height 27
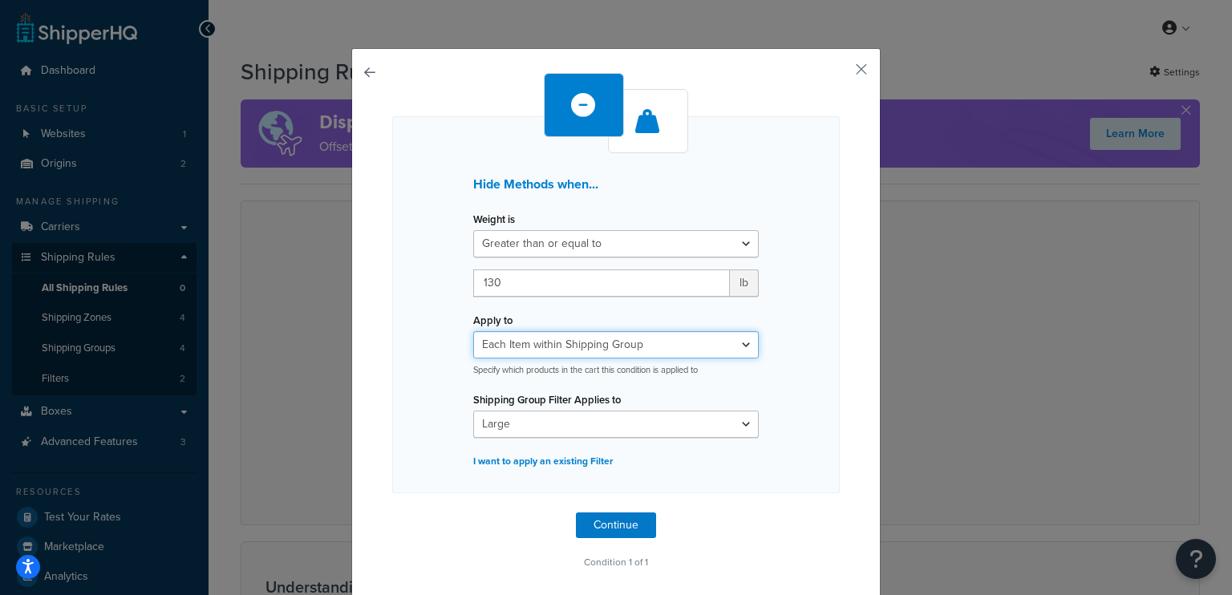
click at [690, 337] on select "Whole Cart Everything in Shipping Group Everything at Origin Each Item within S…" at bounding box center [615, 344] width 285 height 27
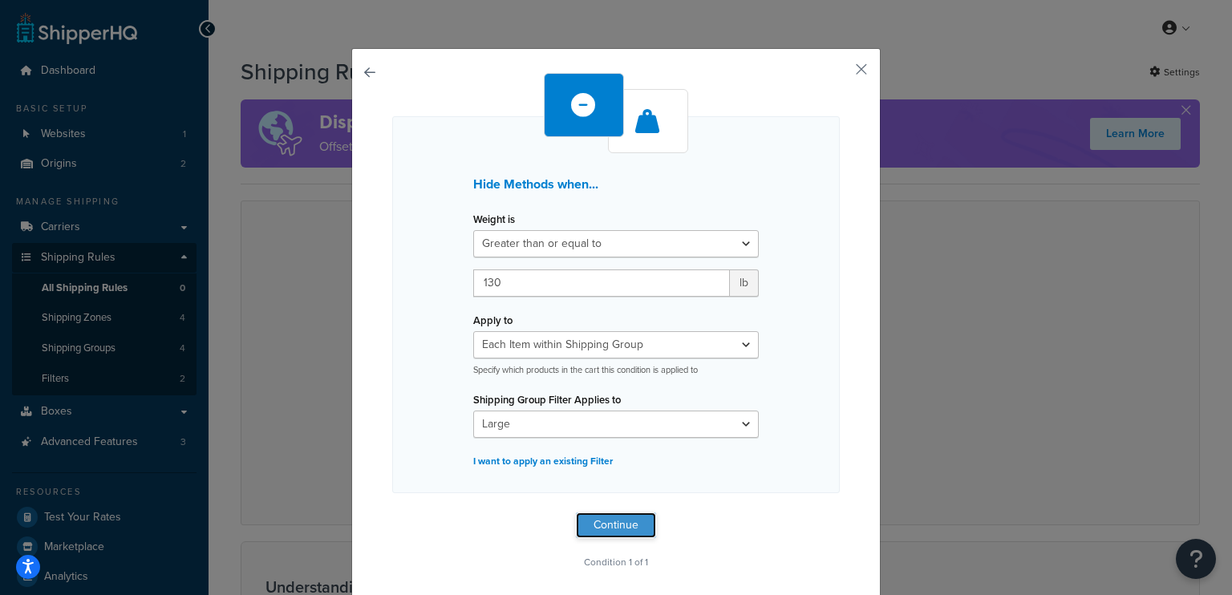
click at [604, 516] on button "Continue" at bounding box center [616, 525] width 80 height 26
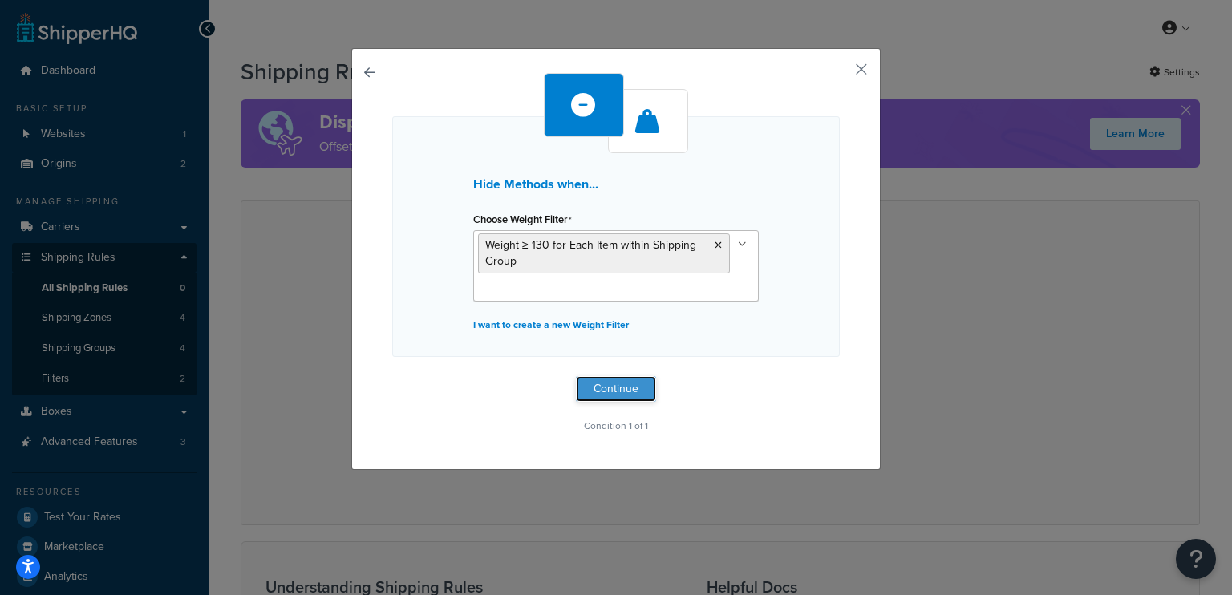
click at [606, 390] on button "Continue" at bounding box center [616, 389] width 80 height 26
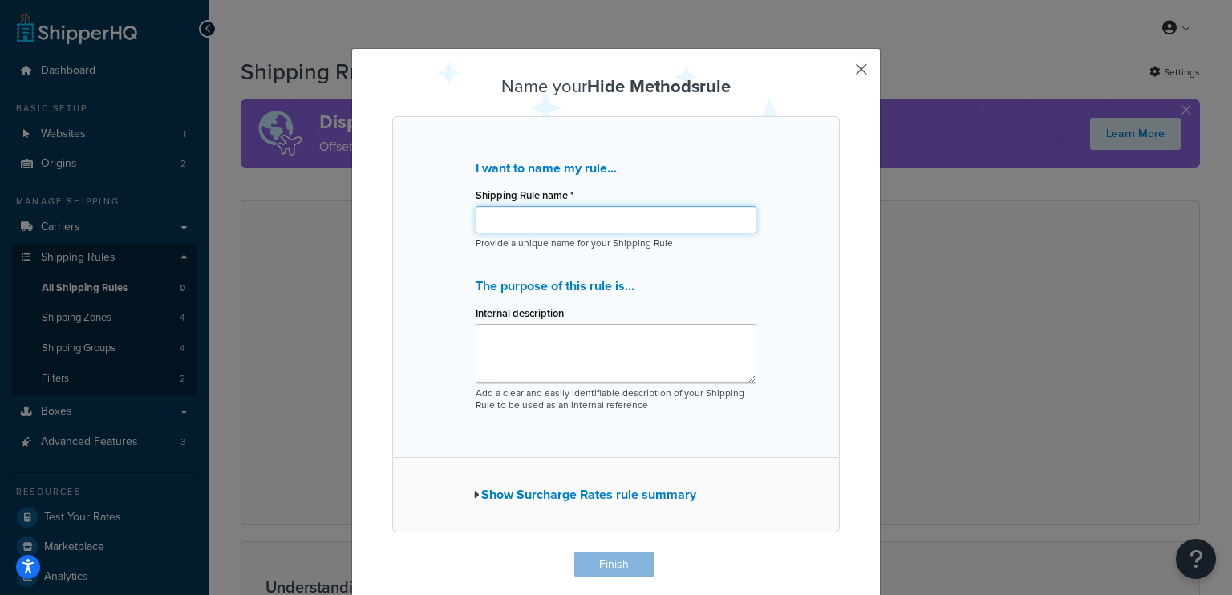
click at [609, 214] on input "Shipping Rule name *" at bounding box center [616, 219] width 281 height 27
click at [856, 57] on div "Name your Hide Methods rule I want to name my rule... Shipping Rule name * Prov…" at bounding box center [615, 347] width 529 height 599
click at [840, 552] on button "button" at bounding box center [838, 554] width 4 height 4
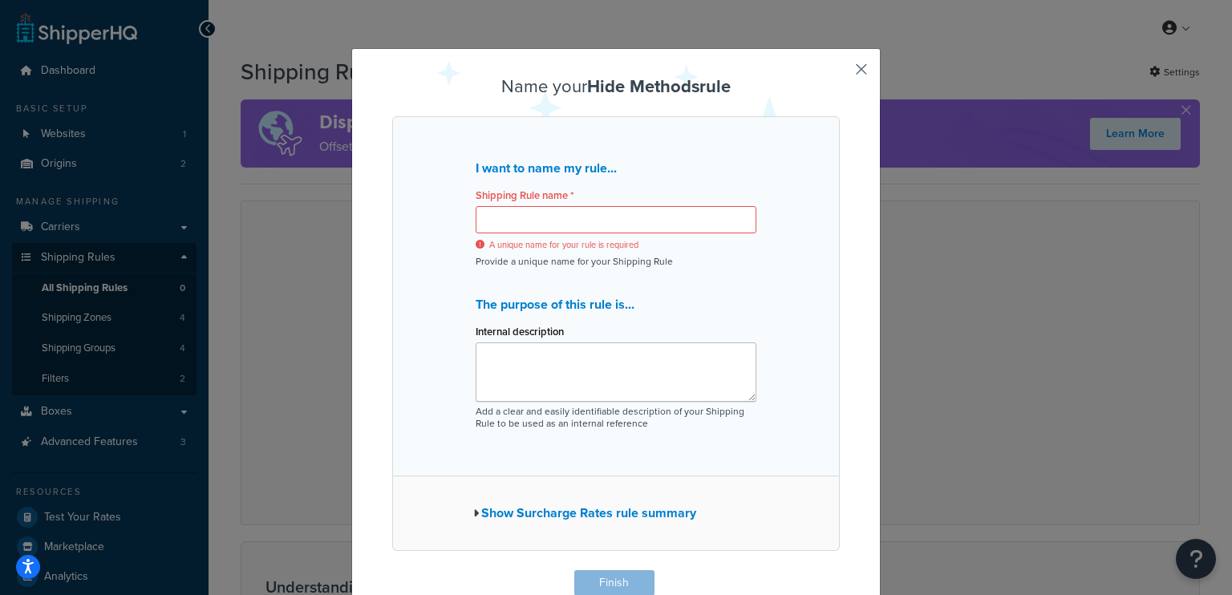
scroll to position [0, 0]
click at [855, 80] on div "Name your Hide Methods rule I want to name my rule... Shipping Rule name * A un…" at bounding box center [615, 357] width 529 height 618
click at [856, 78] on div "Name your Hide Methods rule I want to name my rule... Shipping Rule name * A un…" at bounding box center [615, 357] width 529 height 618
click at [840, 570] on button "button" at bounding box center [838, 572] width 4 height 4
